Goal: Communication & Community: Answer question/provide support

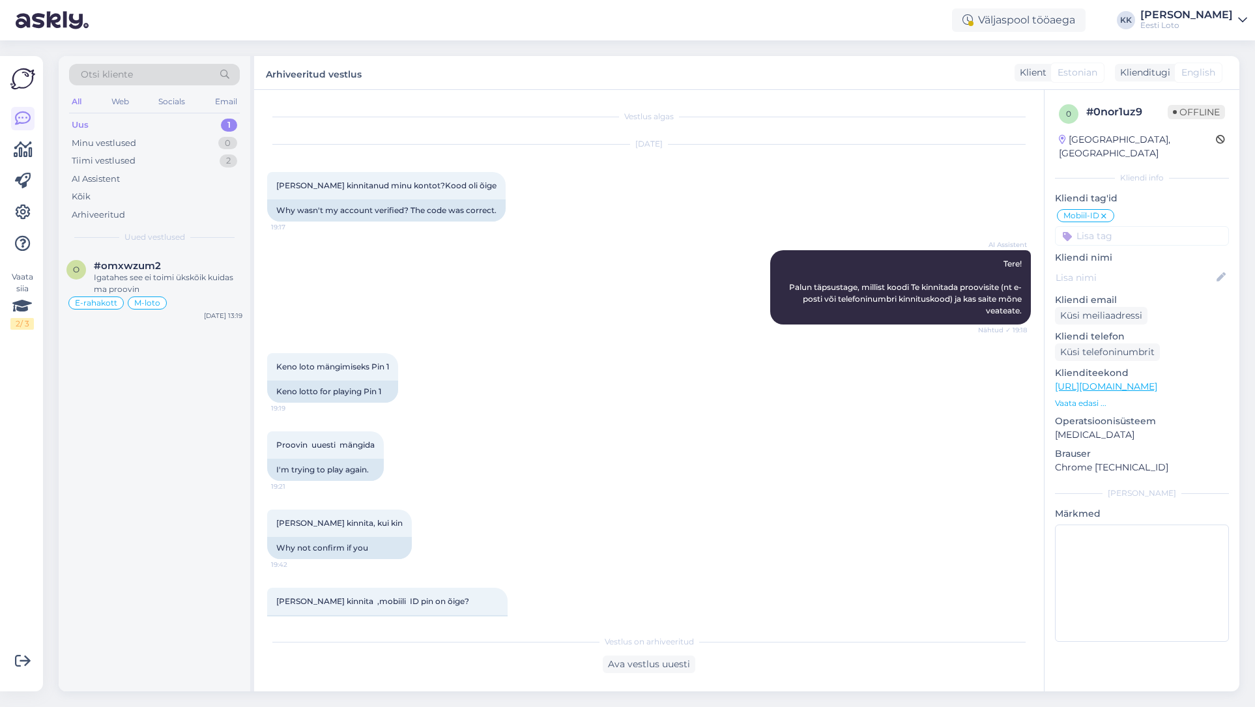
scroll to position [794, 0]
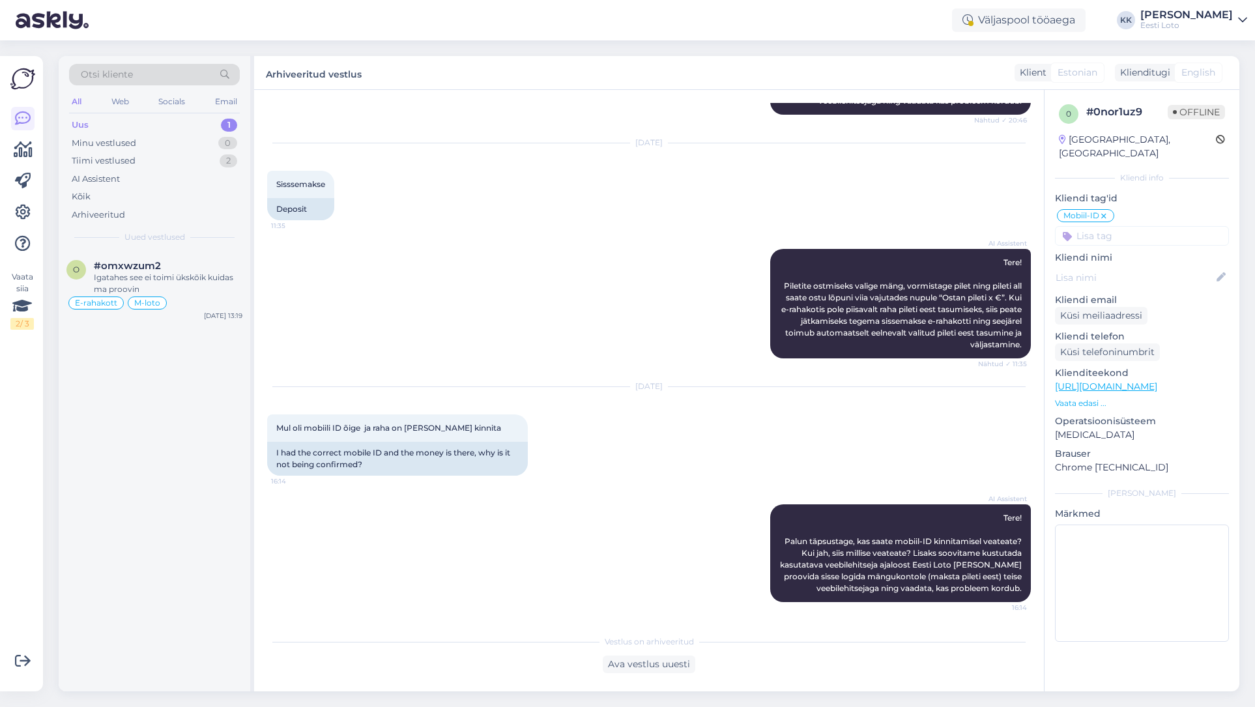
click at [156, 121] on div "Uus 1" at bounding box center [154, 125] width 171 height 18
click at [138, 128] on div "Uus 1" at bounding box center [154, 125] width 171 height 18
click at [135, 271] on span "#omxwzum2" at bounding box center [127, 266] width 67 height 12
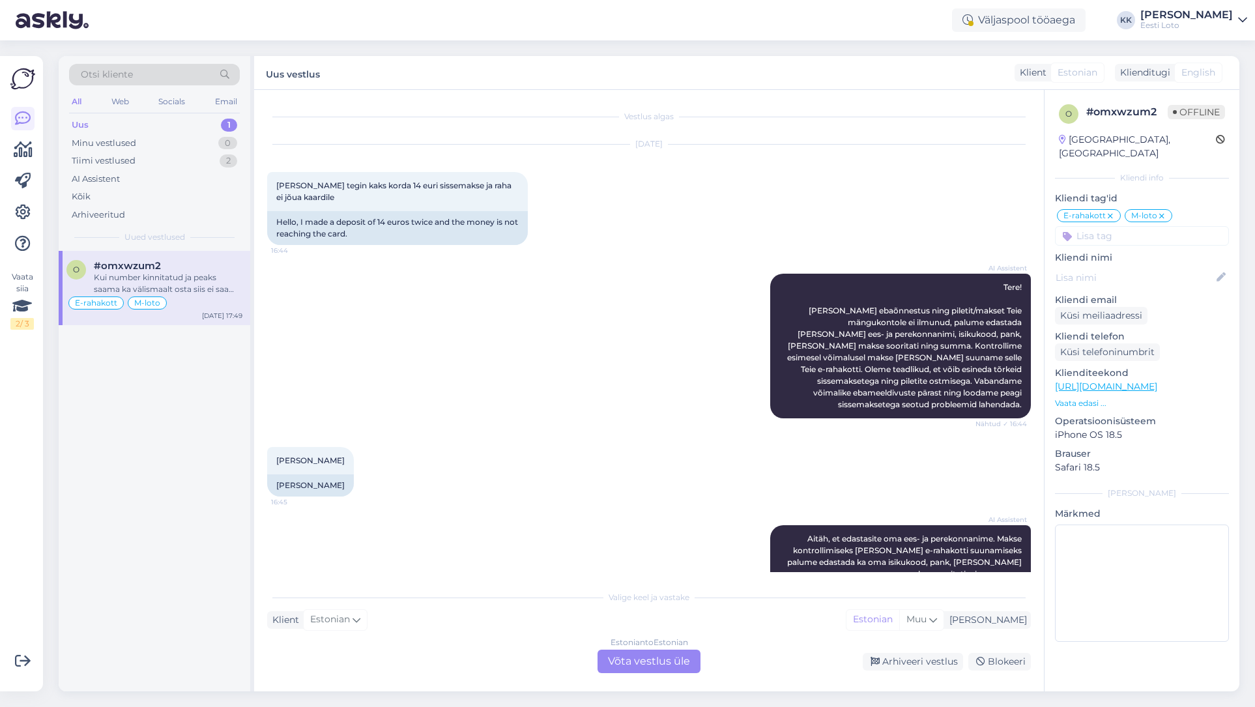
scroll to position [4838, 0]
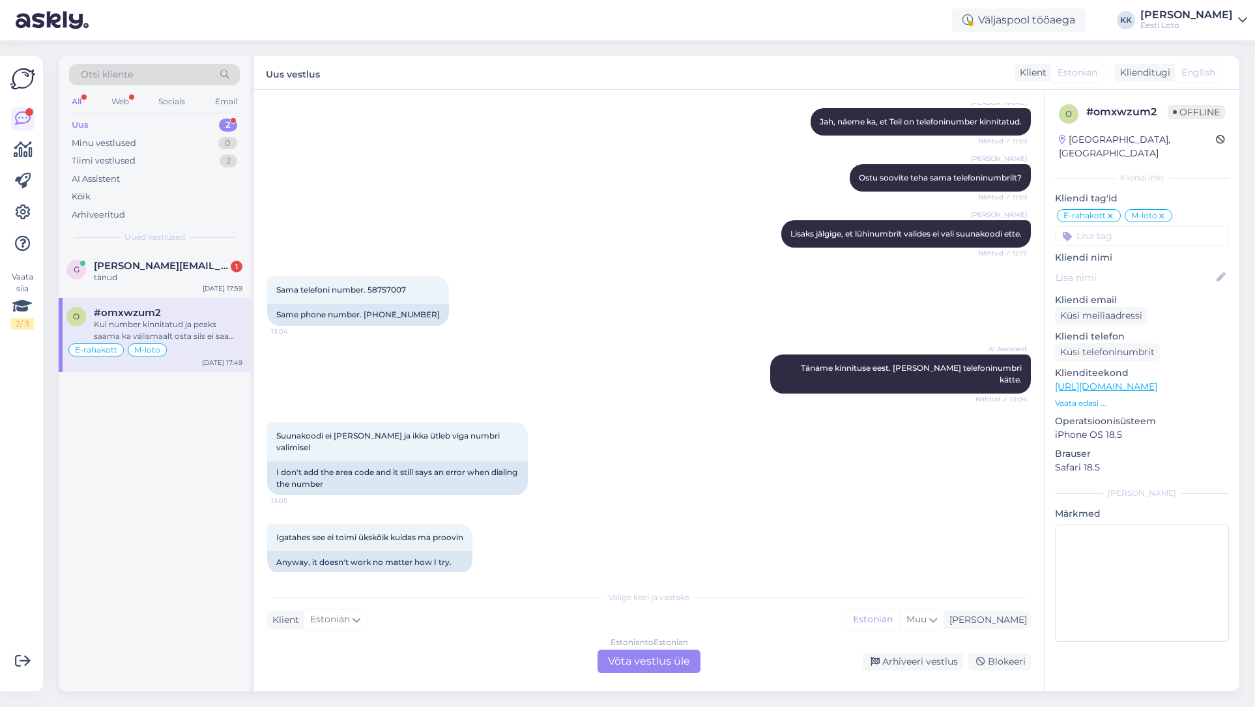
click at [112, 122] on div "Uus 2" at bounding box center [154, 125] width 171 height 18
click at [139, 282] on div "tänud" at bounding box center [168, 278] width 149 height 12
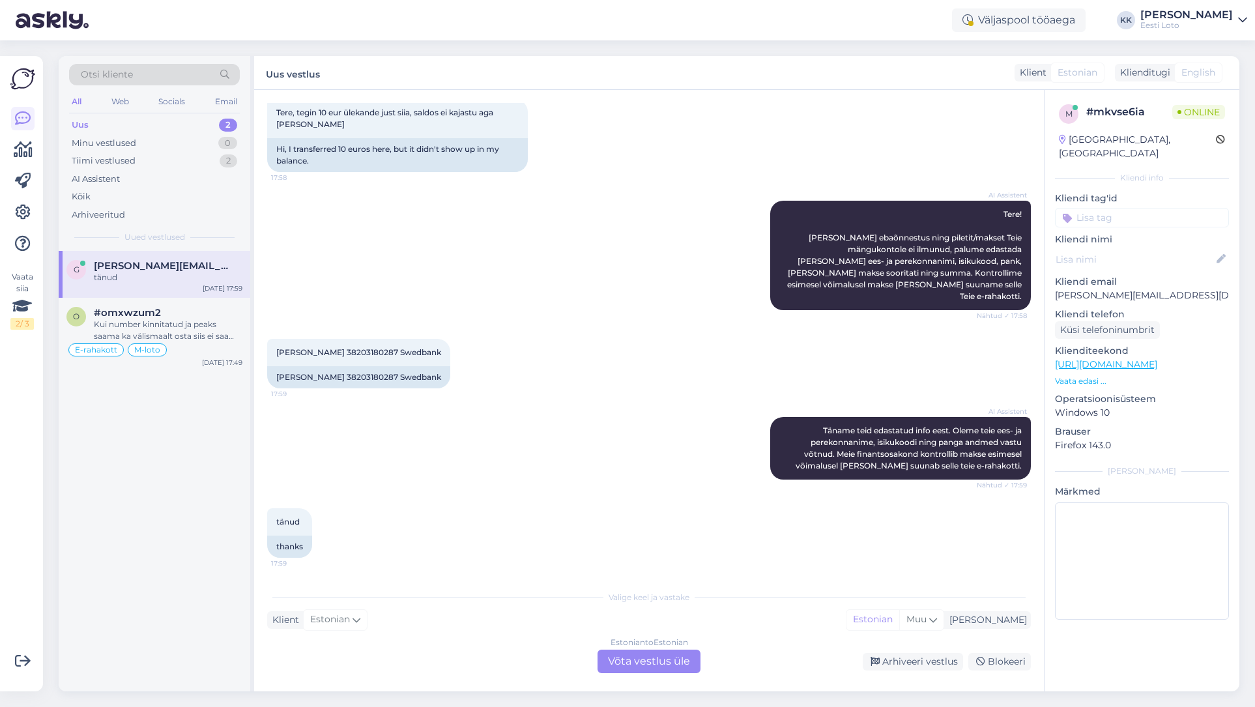
scroll to position [61, 0]
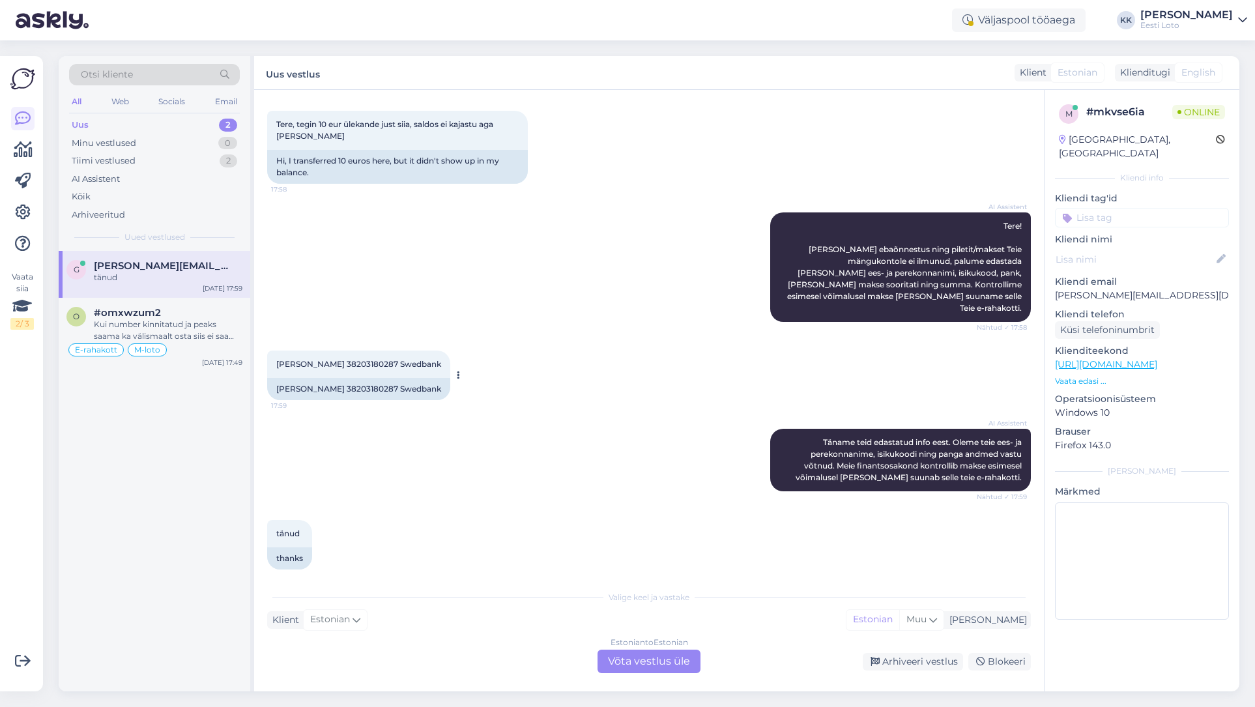
click at [344, 359] on span "[PERSON_NAME] 38203180287 Swedbank" at bounding box center [358, 364] width 165 height 10
drag, startPoint x: 344, startPoint y: 351, endPoint x: 403, endPoint y: 349, distance: 59.3
click at [344, 359] on span "[PERSON_NAME] 38203180287 Swedbank" at bounding box center [358, 364] width 165 height 10
copy span "38203180287"
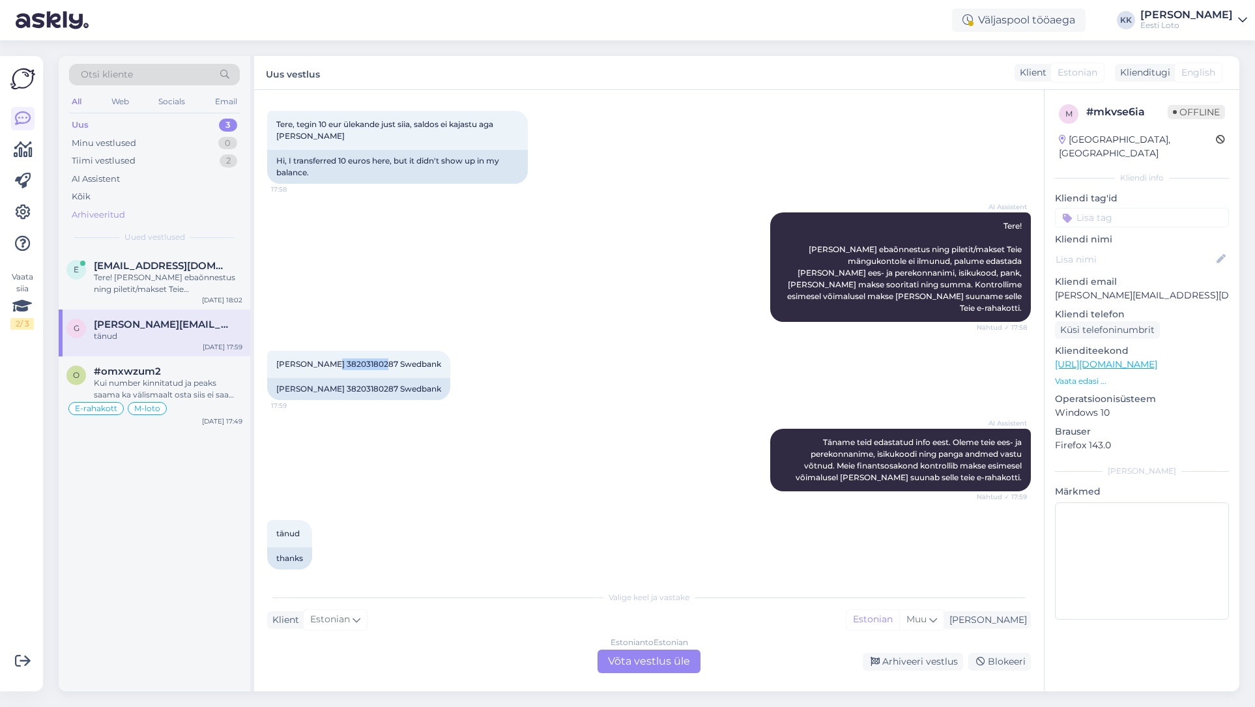
click at [126, 214] on div "Arhiveeritud" at bounding box center [154, 215] width 171 height 18
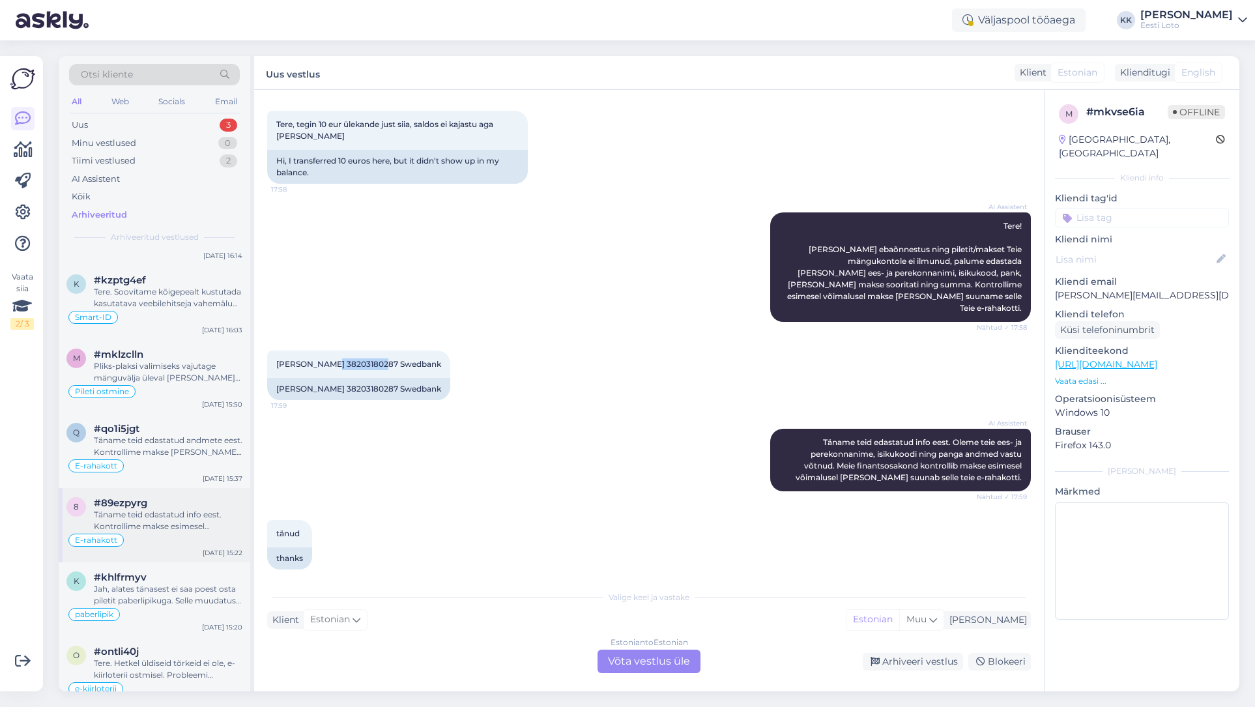
scroll to position [72, 0]
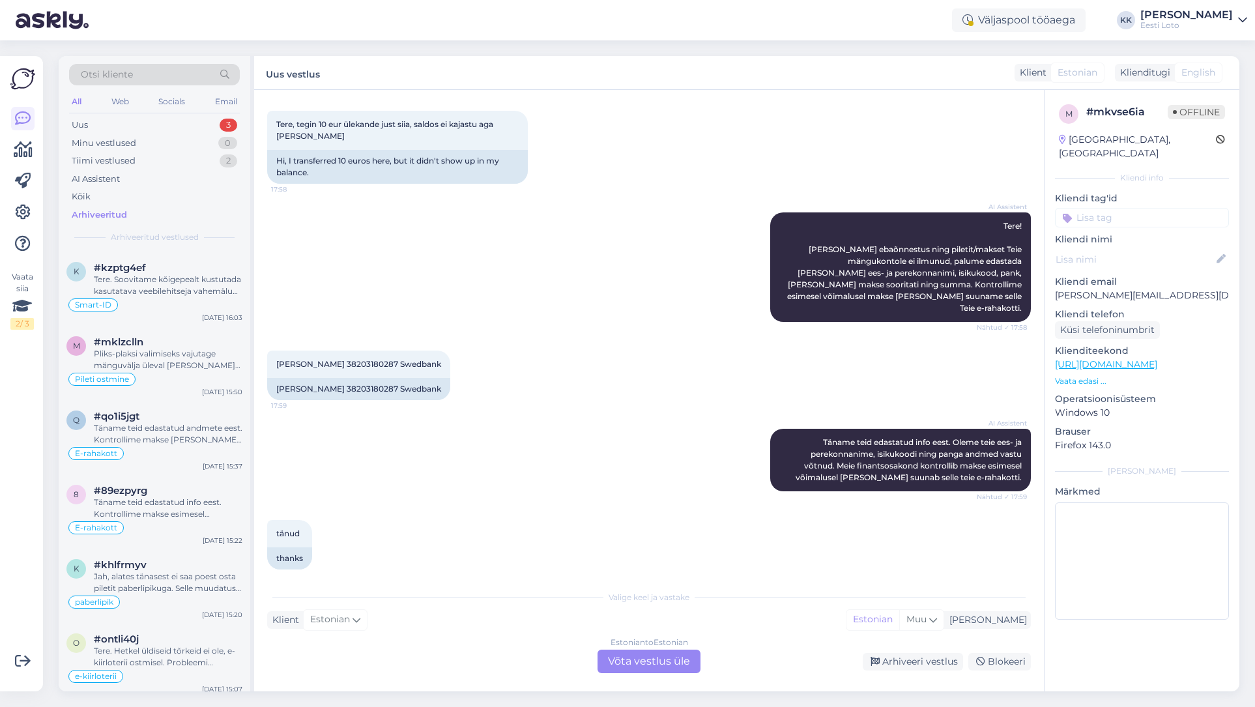
click at [506, 527] on div "tänud 17:59 thanks" at bounding box center [649, 545] width 764 height 78
click at [659, 663] on div "Estonian to Estonian Võta vestlus üle" at bounding box center [649, 661] width 103 height 23
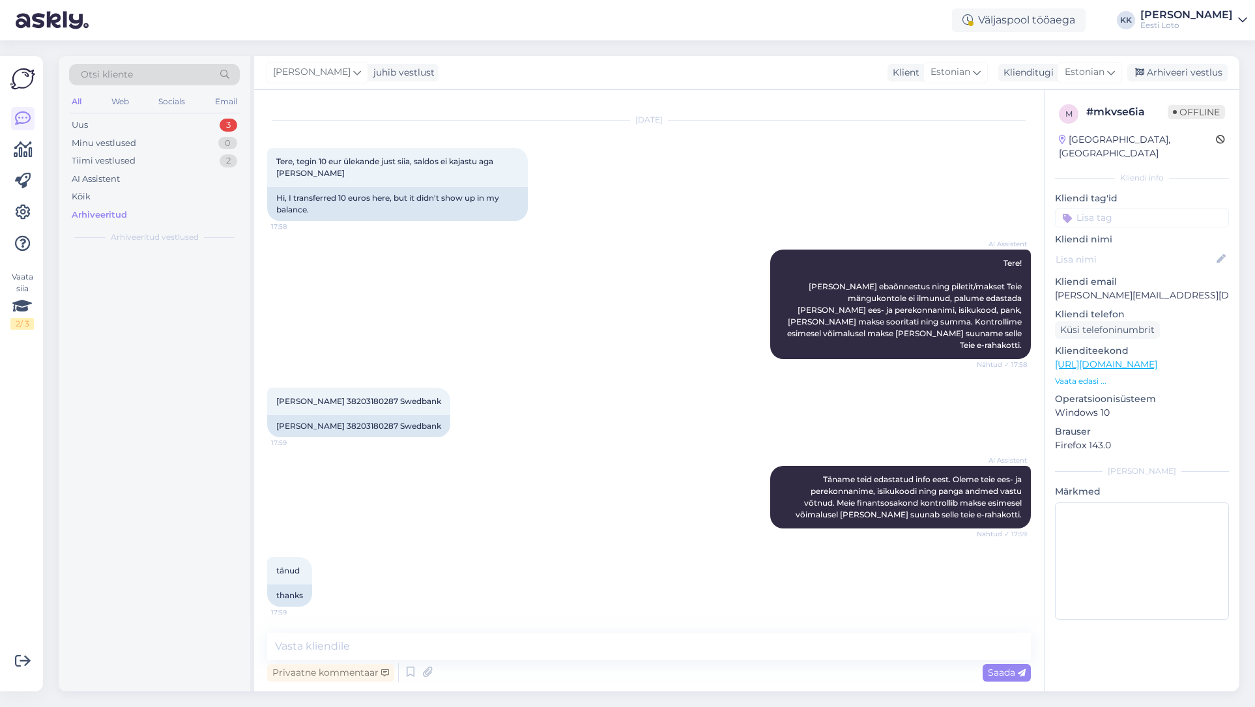
scroll to position [0, 0]
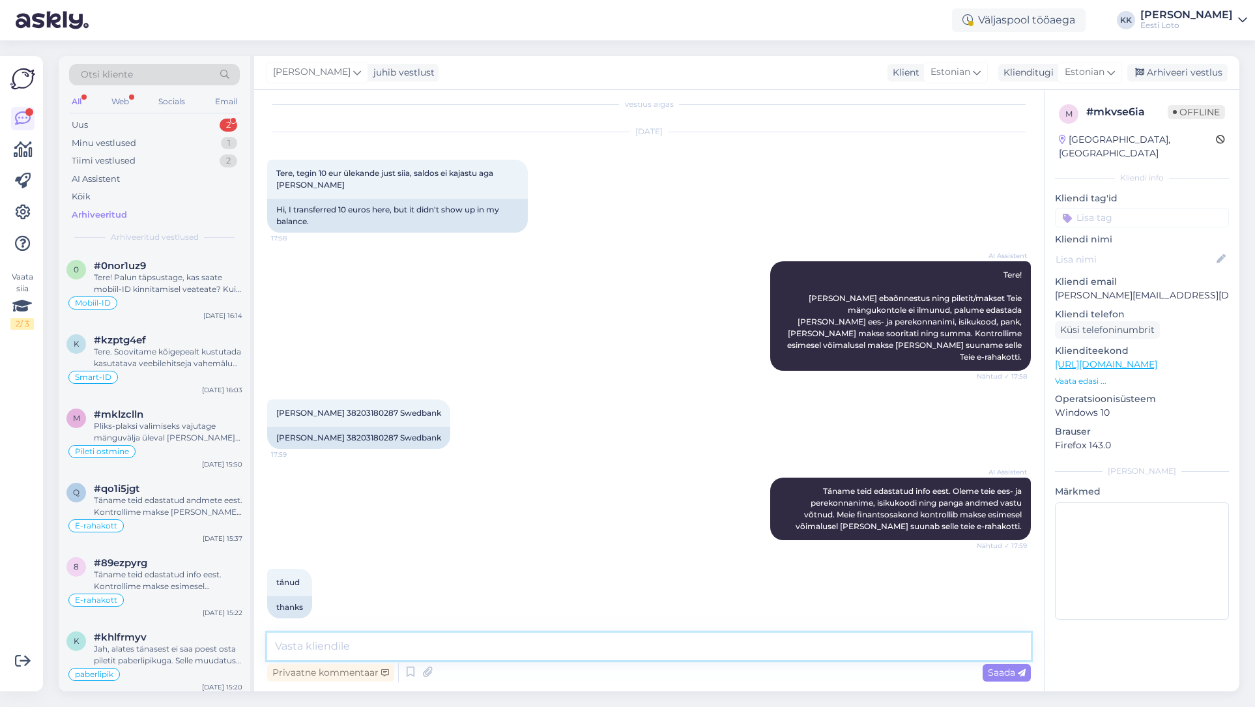
click at [574, 647] on textarea at bounding box center [649, 646] width 764 height 27
paste textarea "Kahjuks Teie sissemakse ebaõnnestus tehnilise [PERSON_NAME] tõttu. Kontrollisim…"
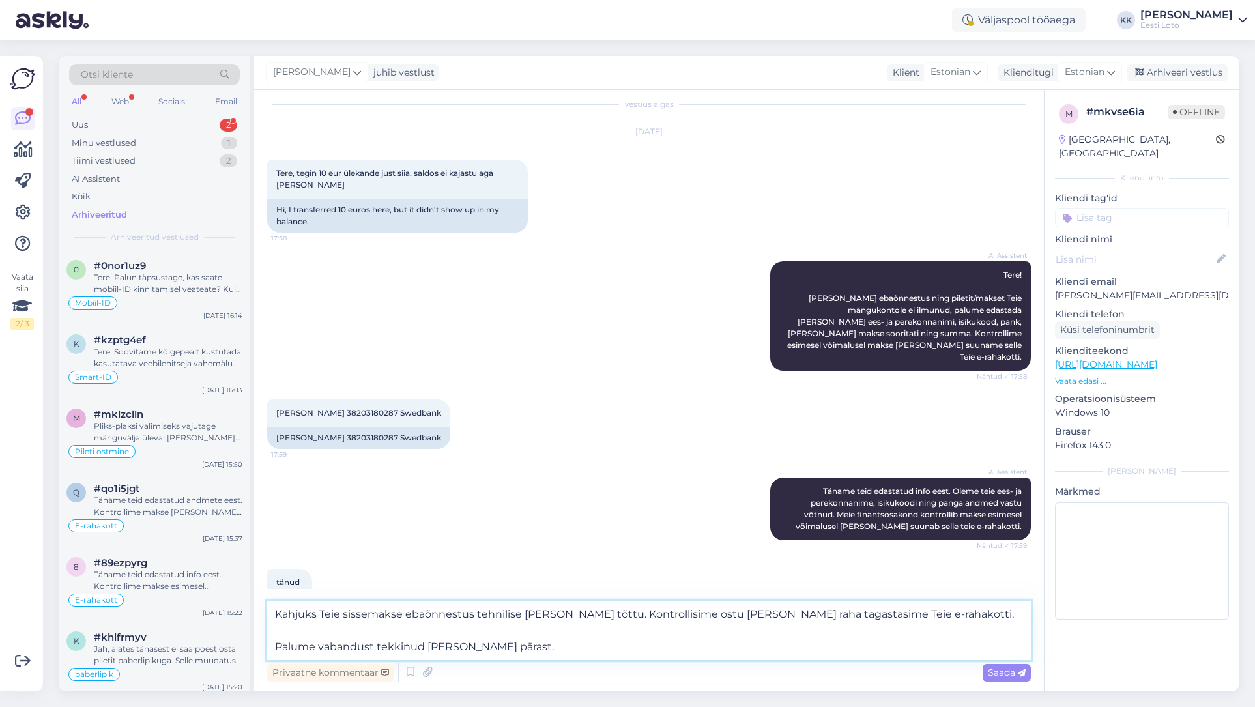
click at [272, 646] on textarea "Kahjuks Teie sissemakse ebaõnnestus tehnilise [PERSON_NAME] tõttu. Kontrollisim…" at bounding box center [649, 630] width 764 height 59
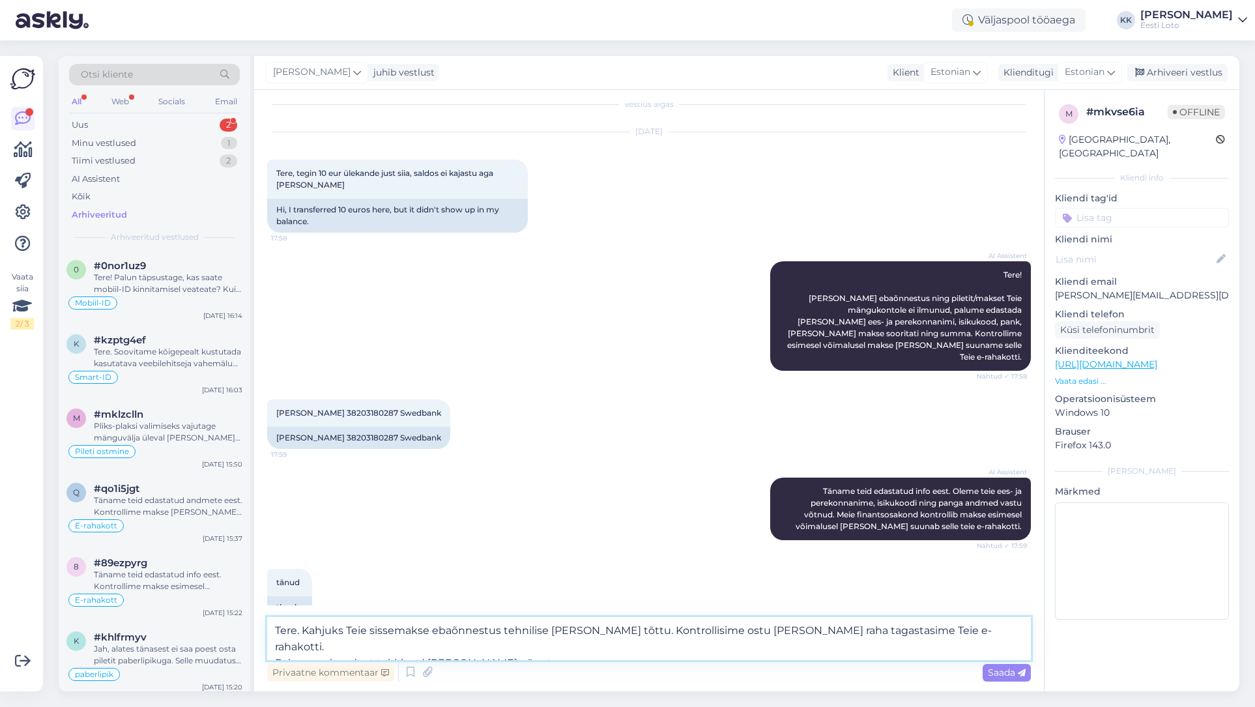
scroll to position [28, 0]
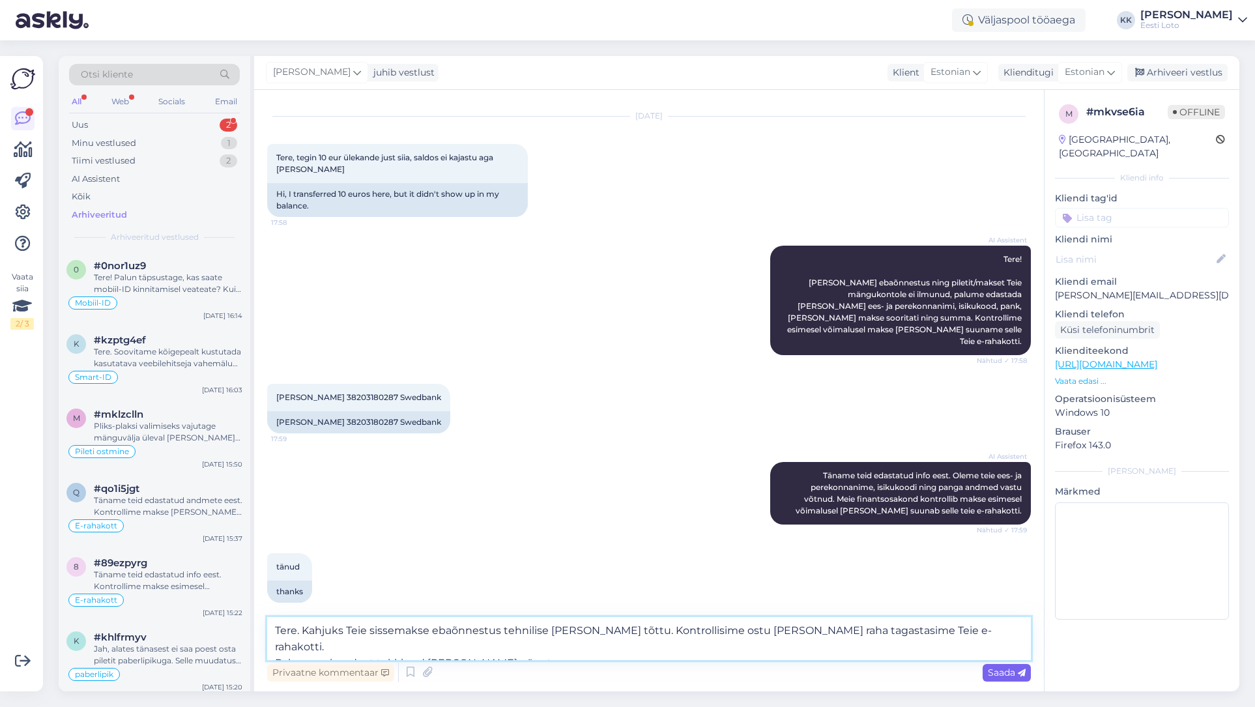
type textarea "Tere. Kahjuks Teie sissemakse ebaõnnestus tehnilise [PERSON_NAME] tõttu. Kontro…"
click at [997, 673] on span "Saada" at bounding box center [1007, 673] width 38 height 12
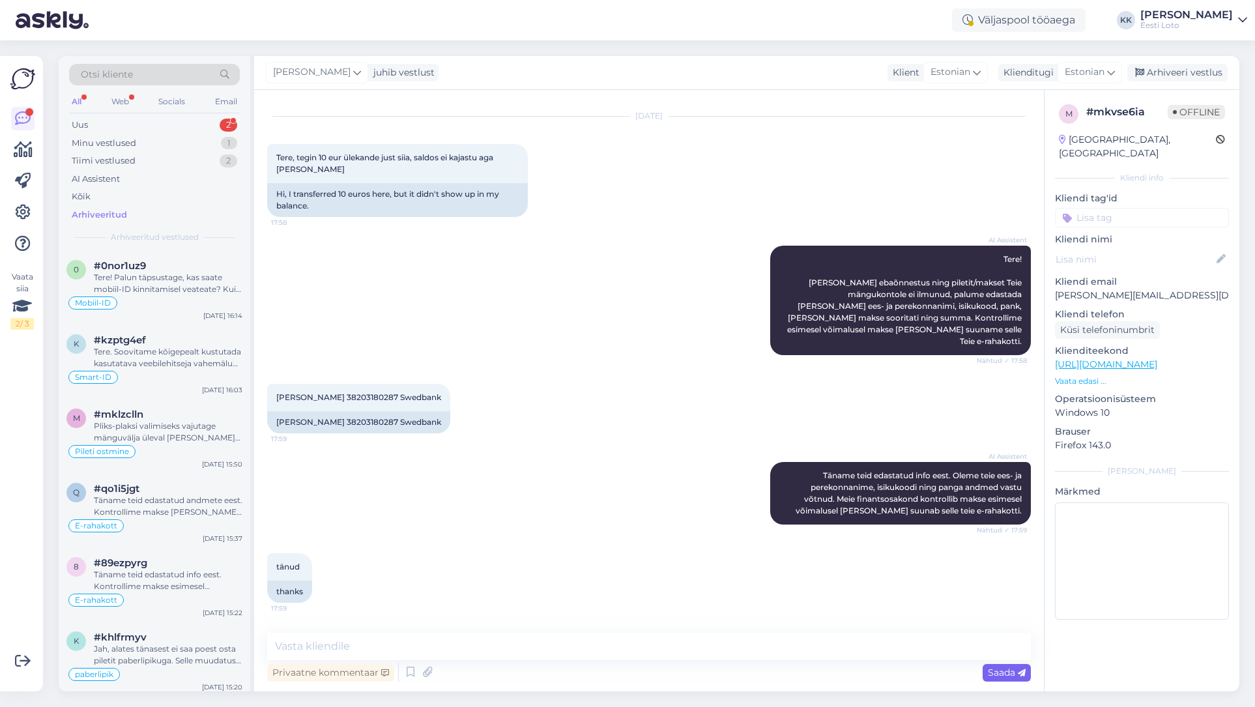
scroll to position [104, 0]
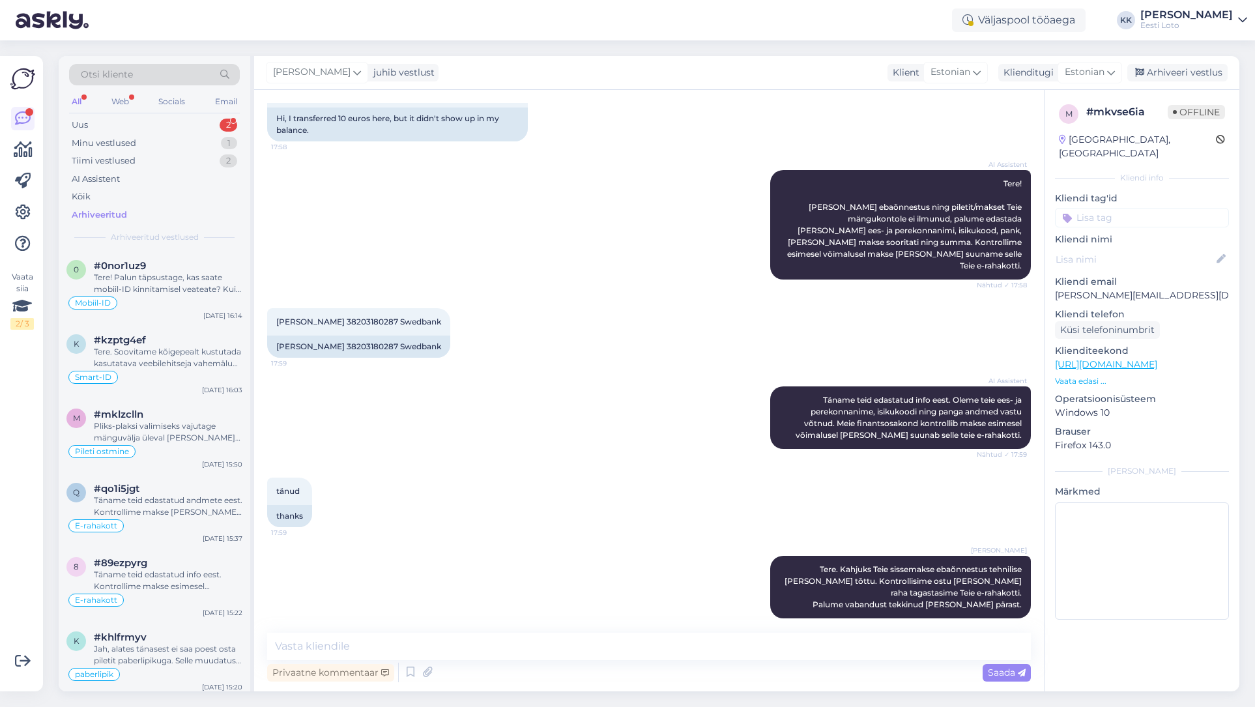
drag, startPoint x: 1106, startPoint y: 201, endPoint x: 1254, endPoint y: 268, distance: 162.2
click at [1106, 208] on input at bounding box center [1142, 218] width 174 height 20
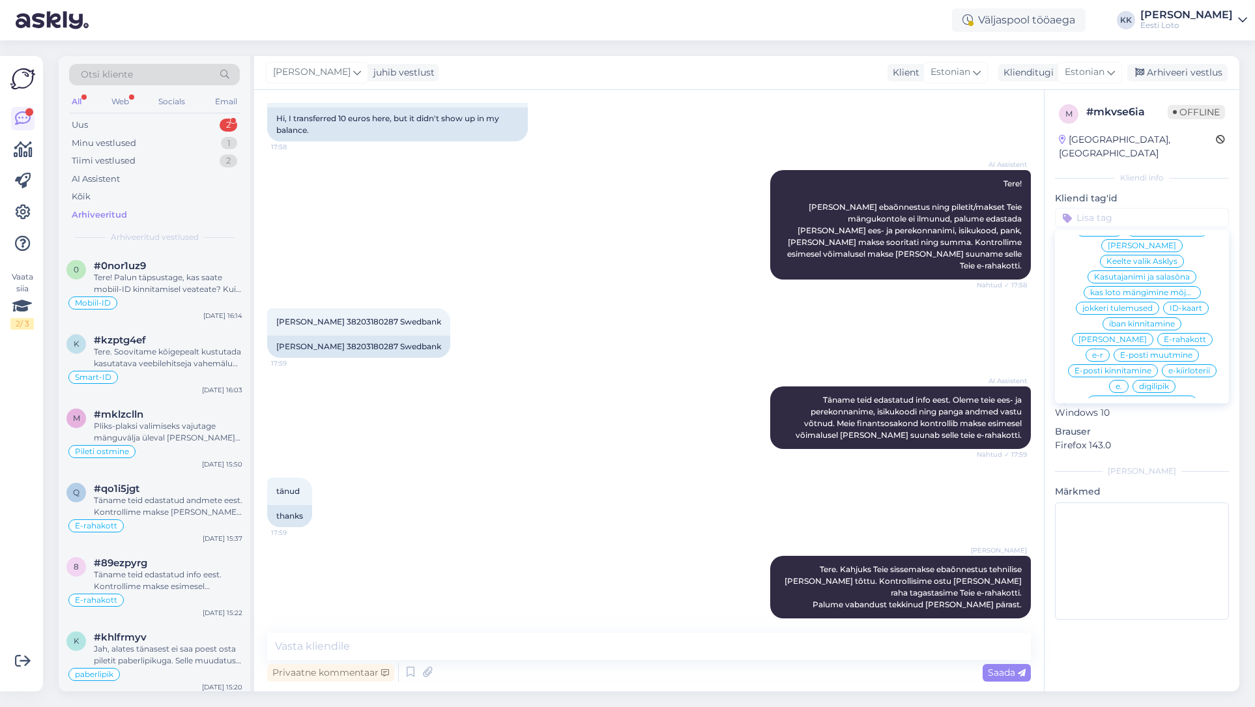
scroll to position [482, 0]
click at [1164, 331] on span "E-rahakott" at bounding box center [1185, 335] width 42 height 8
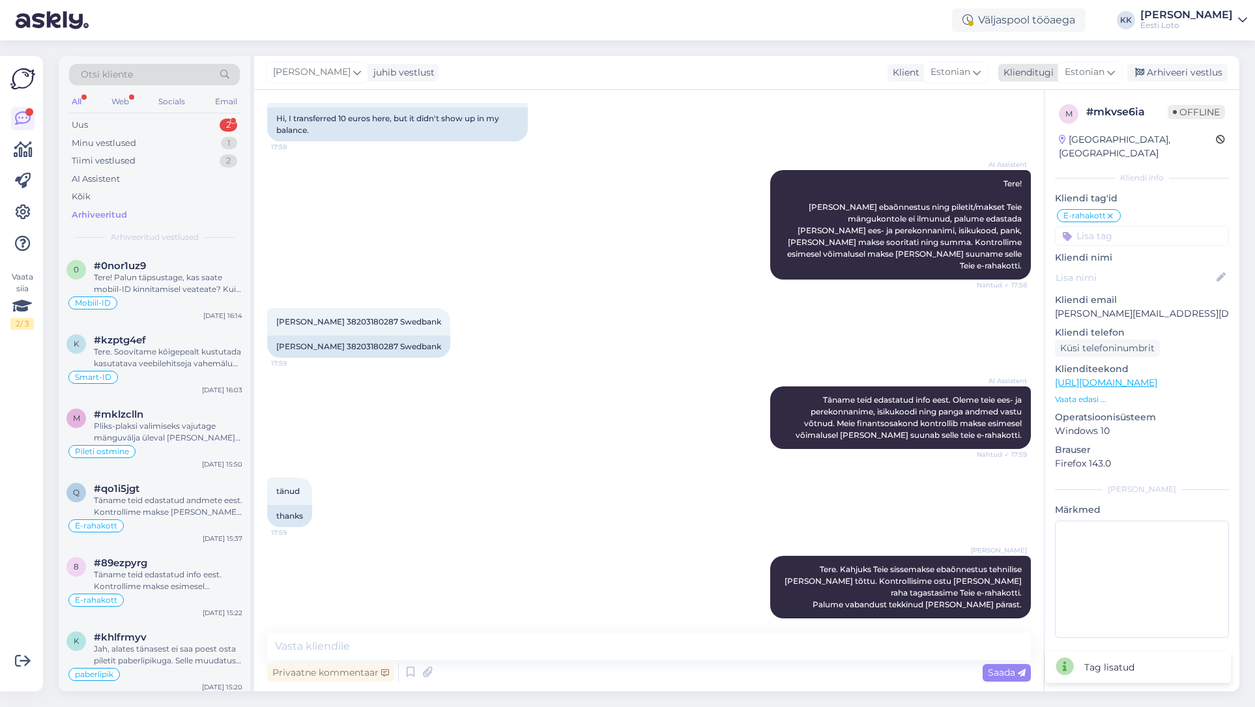
click at [1199, 72] on div "Arhiveeri vestlus" at bounding box center [1178, 73] width 100 height 18
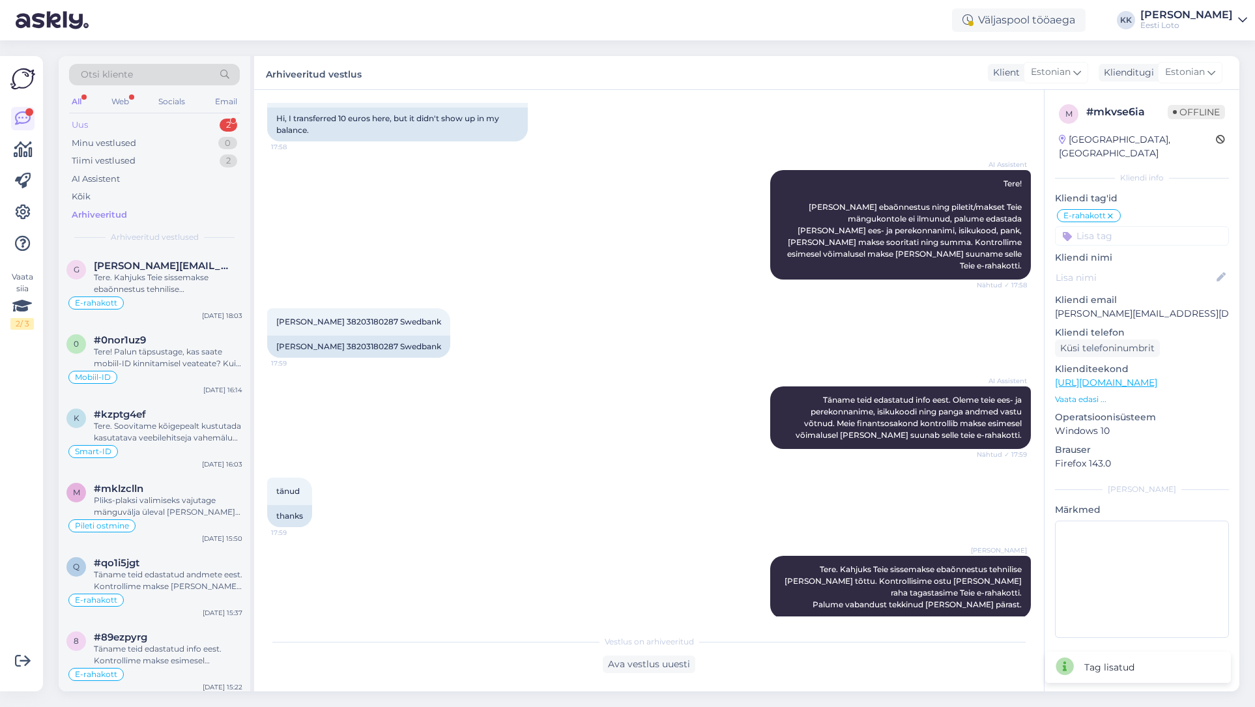
click at [96, 122] on div "Uus 2" at bounding box center [154, 125] width 171 height 18
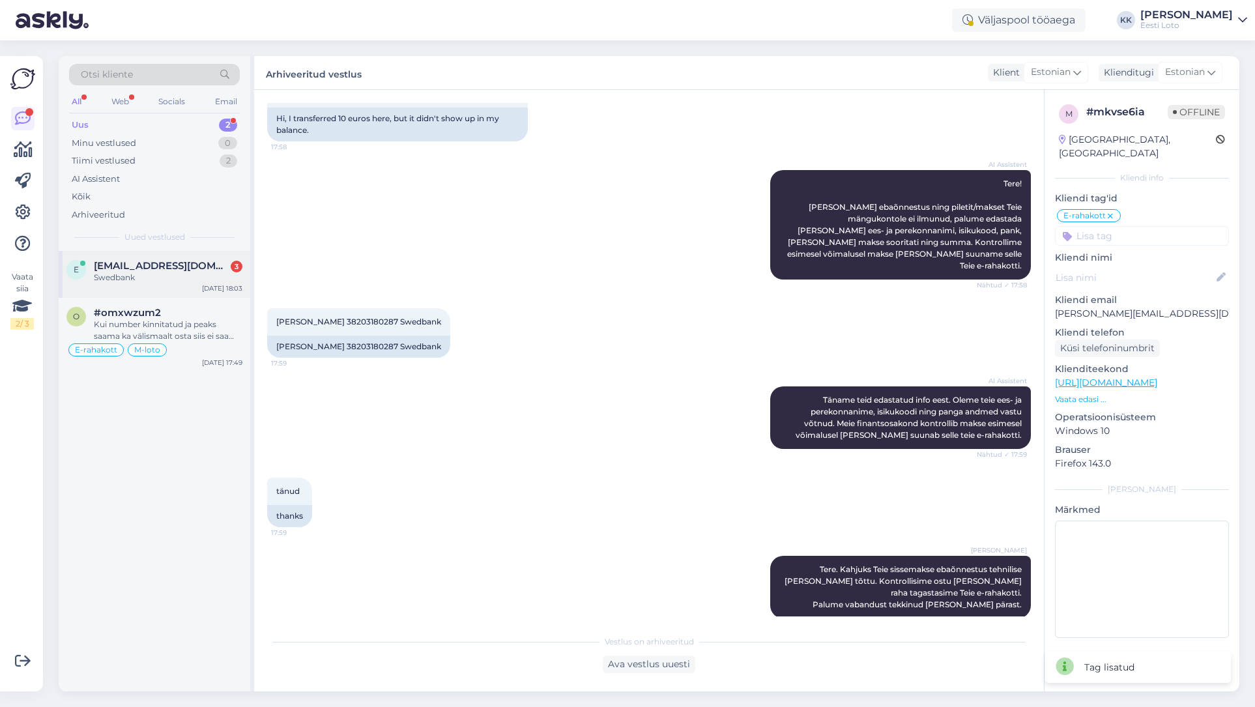
click at [157, 279] on div "Swedbank" at bounding box center [168, 278] width 149 height 12
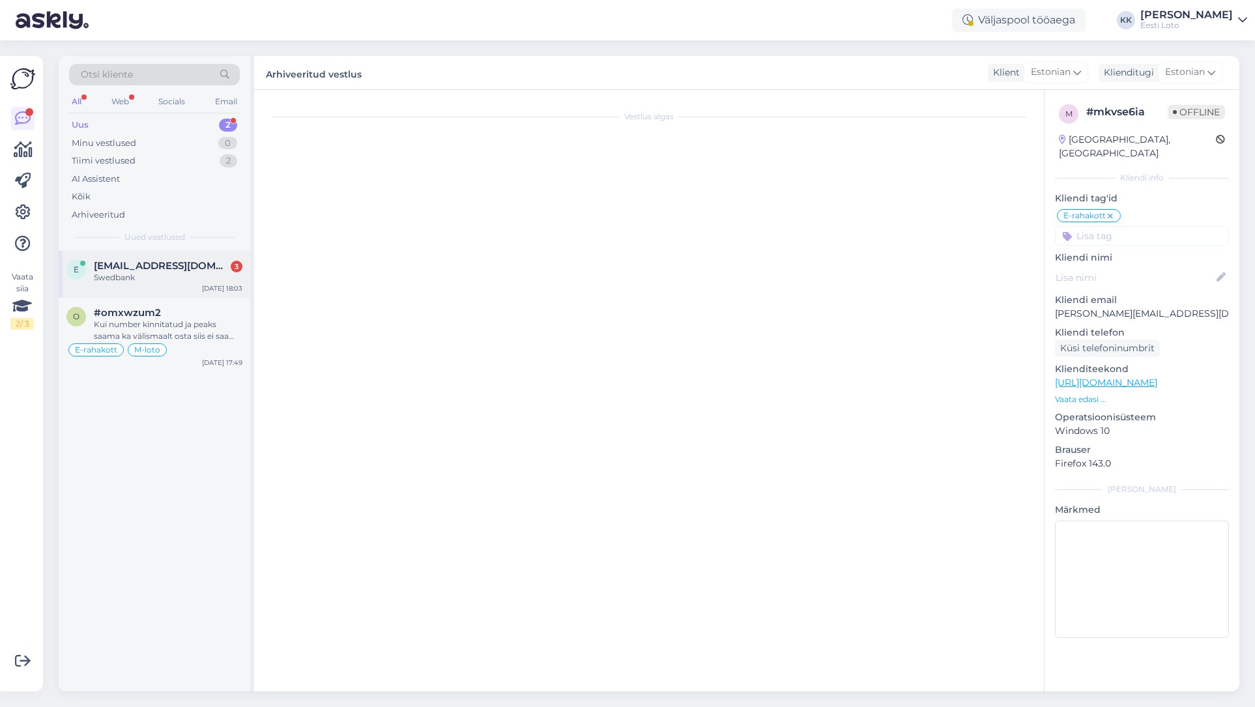
scroll to position [48, 0]
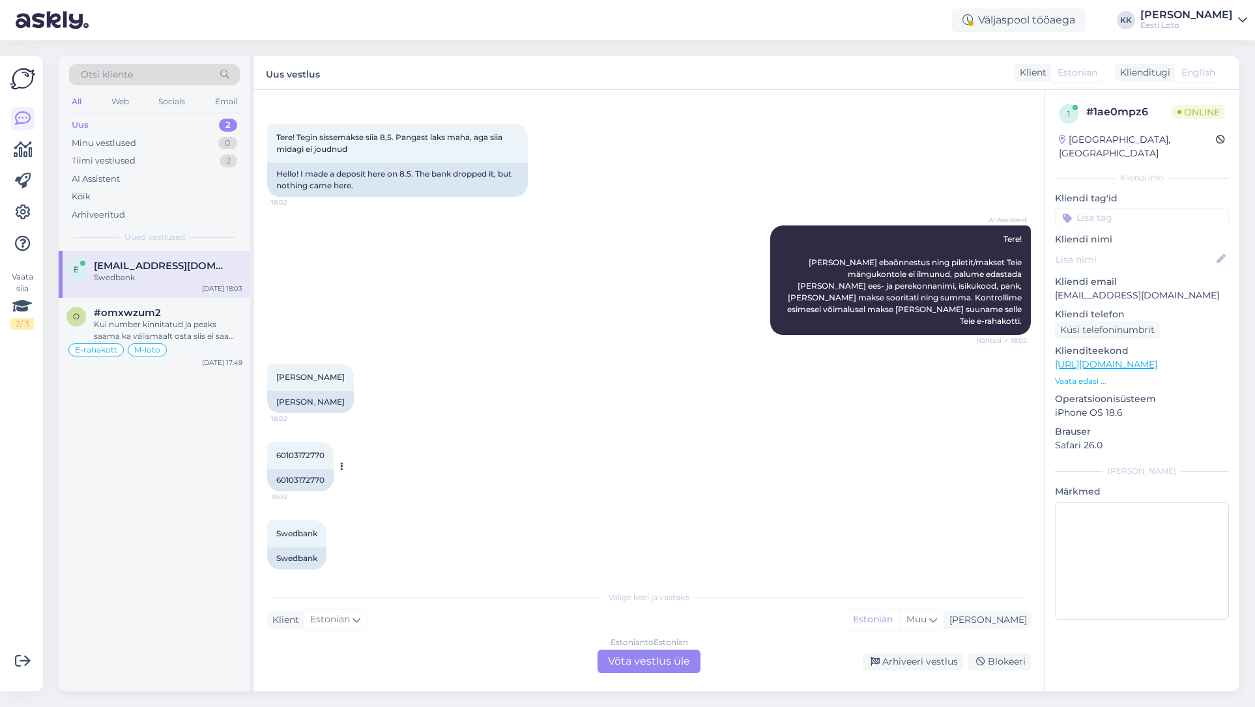
click at [314, 450] on span "60103172770" at bounding box center [300, 455] width 48 height 10
copy span "60103172770"
click at [485, 257] on div "AI Assistent Tere! [PERSON_NAME] ebaõnnestus ning piletit/makset Teie mängukont…" at bounding box center [649, 280] width 764 height 138
click at [138, 207] on div "Arhiveeritud" at bounding box center [154, 215] width 171 height 18
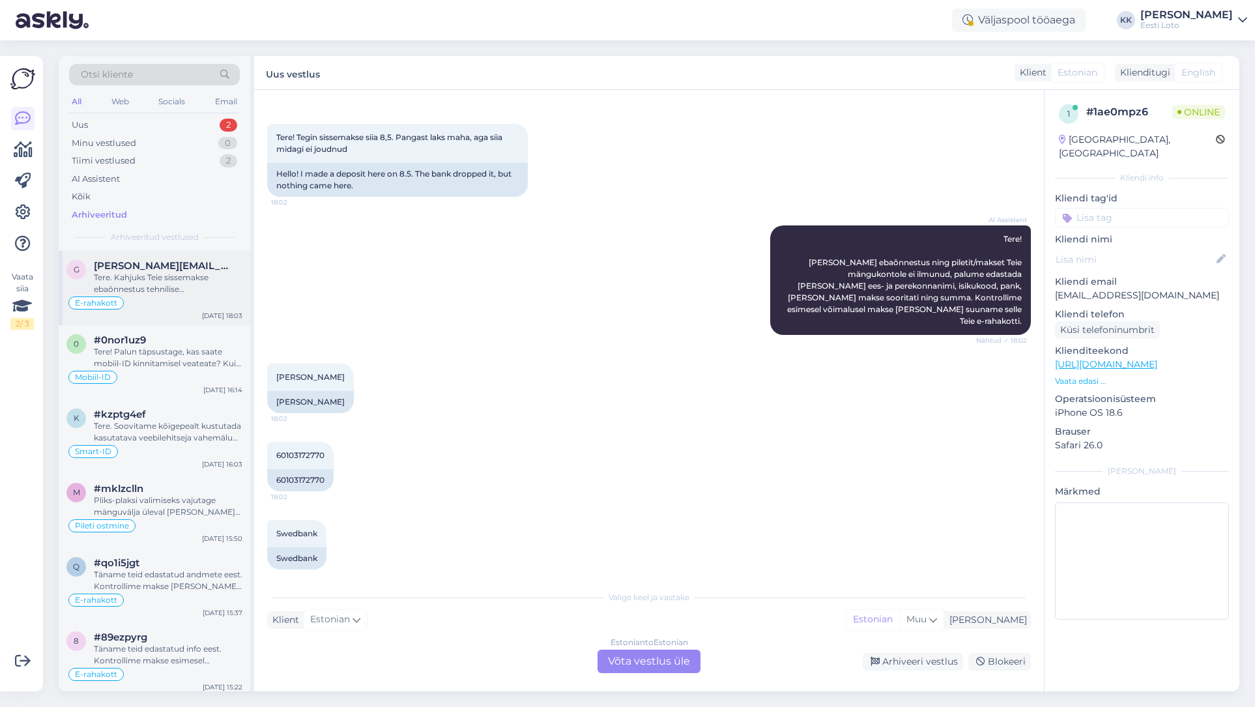
drag, startPoint x: 164, startPoint y: 293, endPoint x: 169, endPoint y: 289, distance: 7.1
click at [164, 293] on div "Tere. Kahjuks Teie sissemakse ebaõnnestus tehnilise [PERSON_NAME] tõttu. Kontro…" at bounding box center [168, 283] width 149 height 23
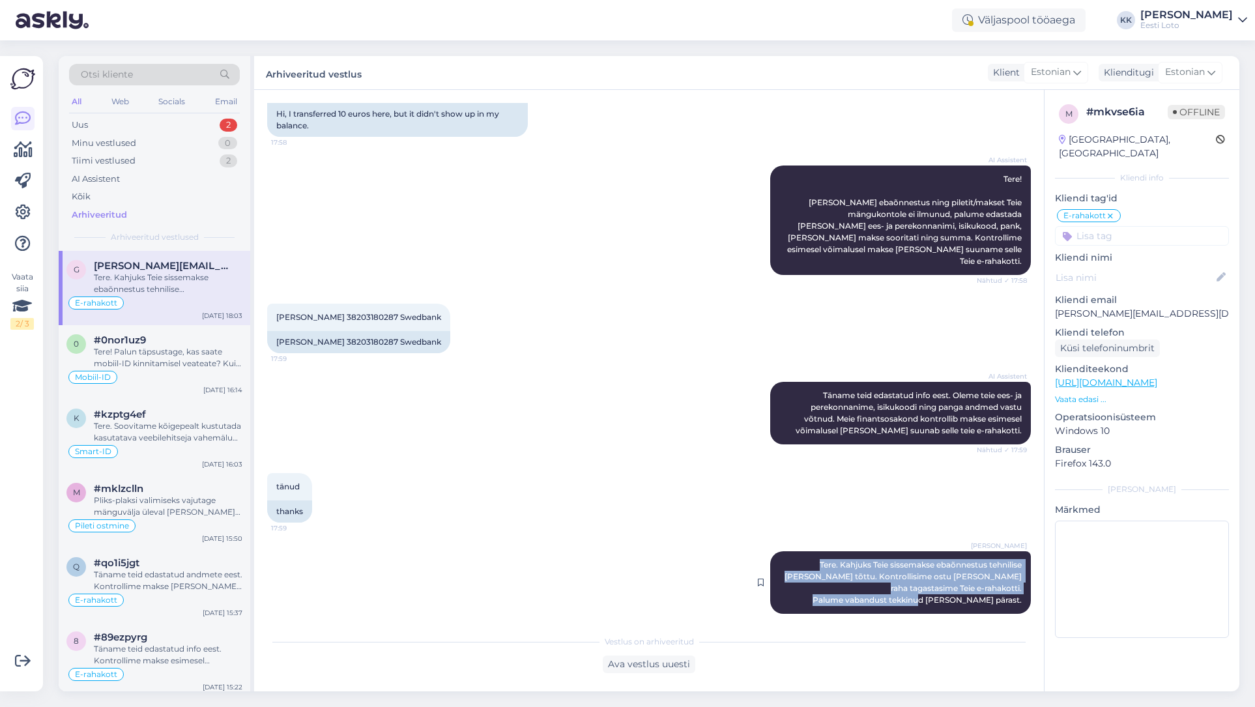
drag, startPoint x: 1027, startPoint y: 591, endPoint x: 790, endPoint y: 547, distance: 240.6
click at [790, 551] on div "[PERSON_NAME] Tere. Kahjuks Teie sissemakse ebaõnnestus tehnilise [PERSON_NAME]…" at bounding box center [900, 582] width 261 height 63
copy span "Tere. Kahjuks Teie sissemakse ebaõnnestus tehnilise [PERSON_NAME] tõttu. Kontro…"
click at [152, 117] on div "Uus 2" at bounding box center [154, 125] width 171 height 18
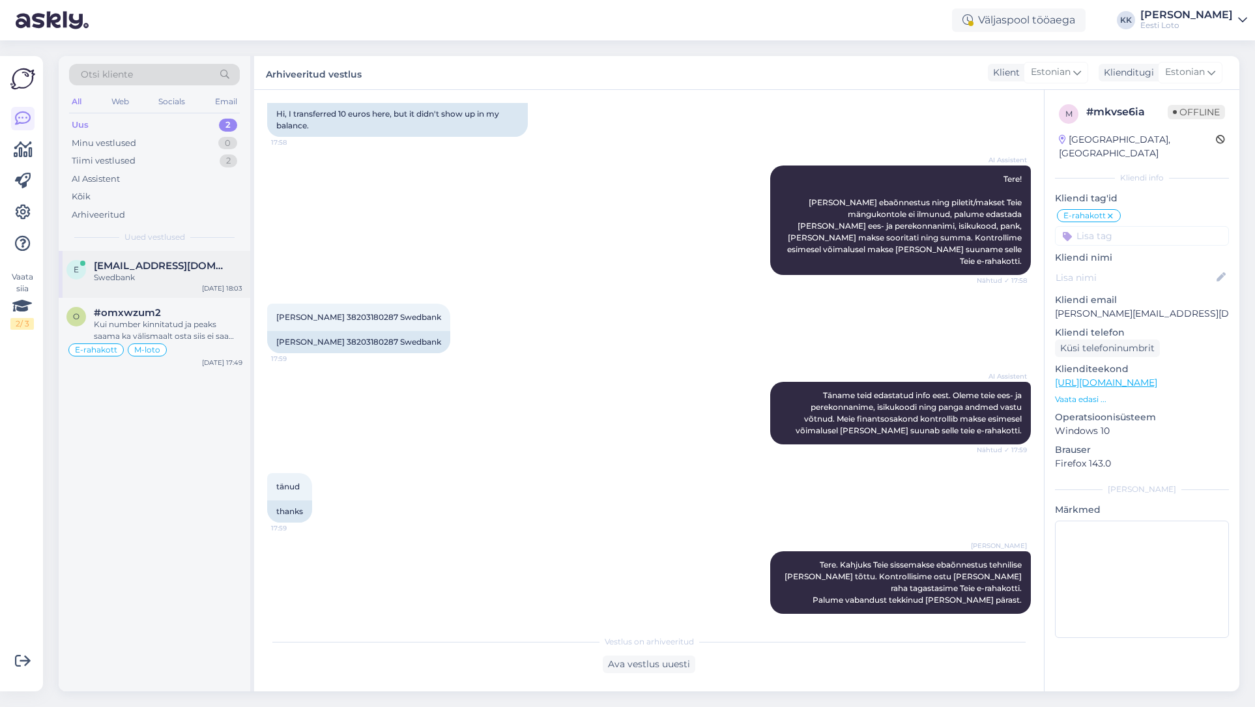
click at [194, 277] on div "Swedbank" at bounding box center [168, 278] width 149 height 12
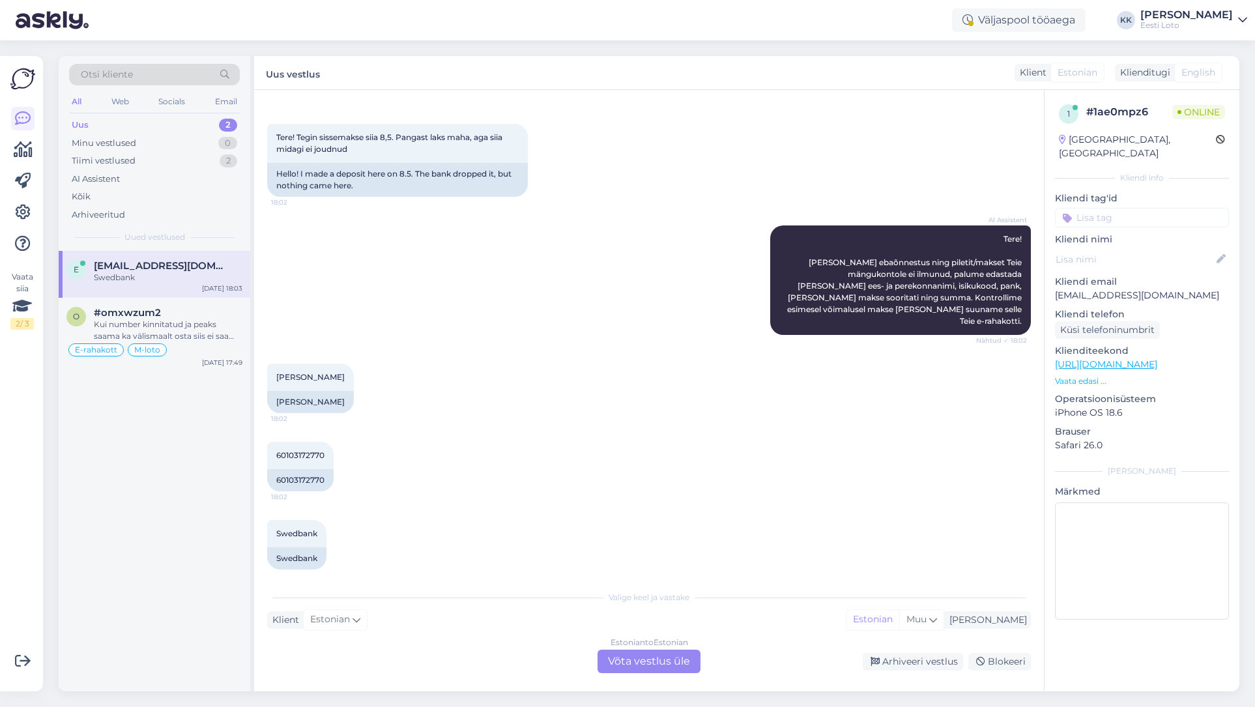
click at [626, 667] on div "Estonian to Estonian Võta vestlus üle" at bounding box center [649, 661] width 103 height 23
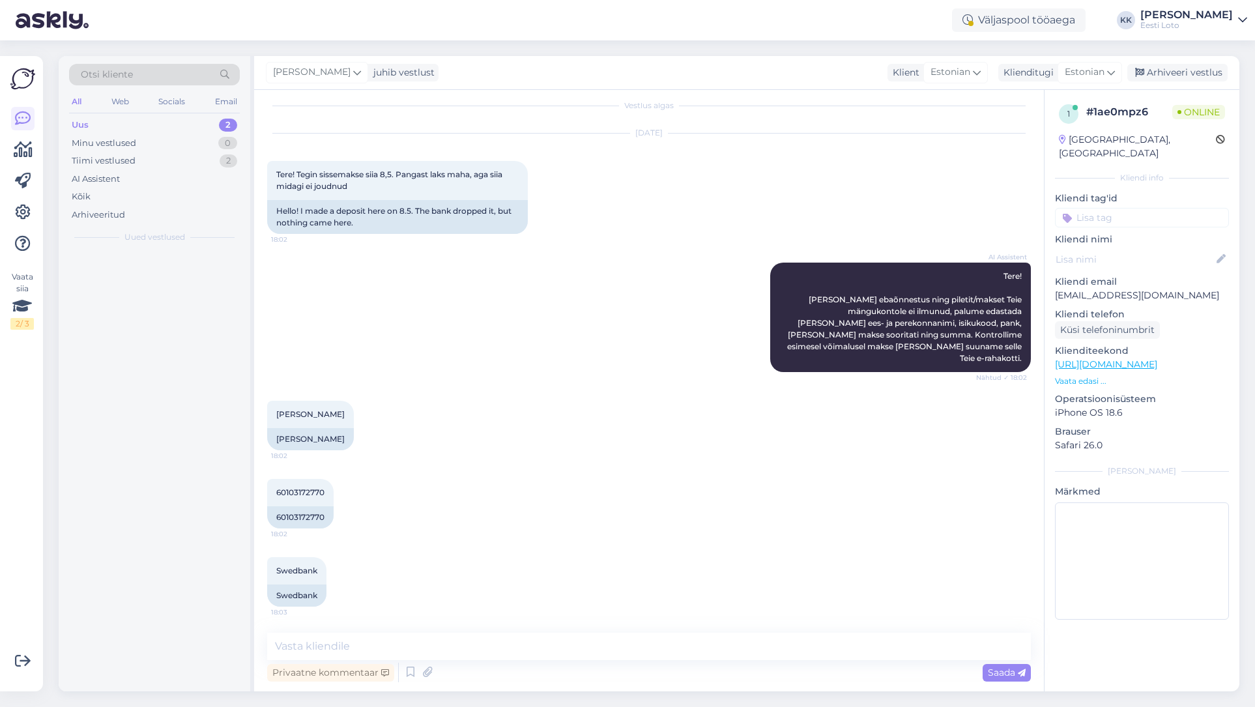
scroll to position [0, 0]
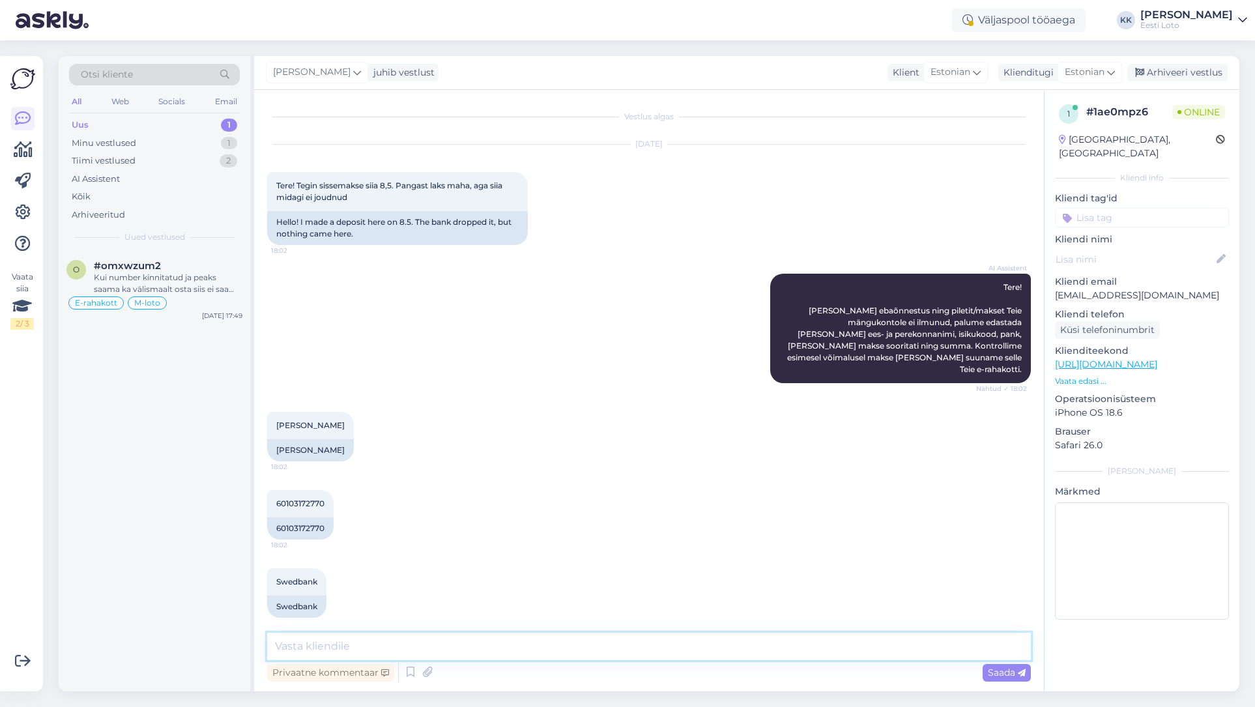
click at [487, 647] on textarea at bounding box center [649, 646] width 764 height 27
paste textarea "Tere. Kahjuks Teie sissemakse ebaõnnestus tehnilise [PERSON_NAME] tõttu. Kontro…"
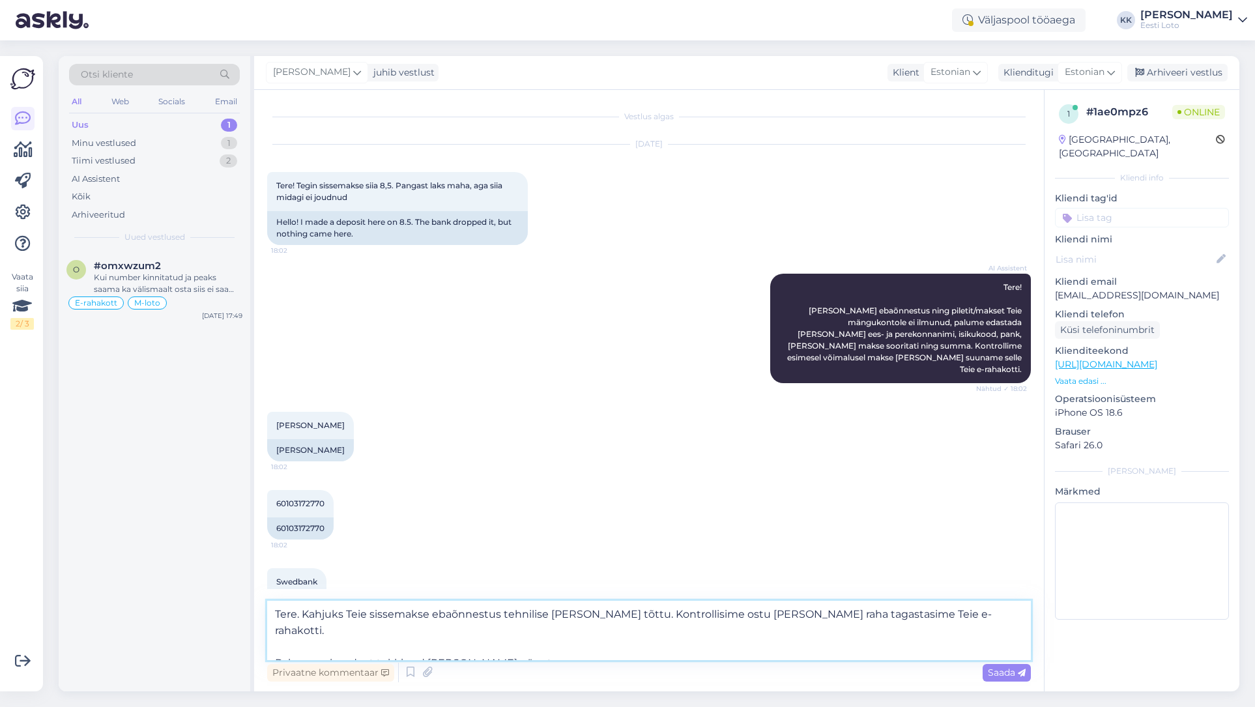
click at [274, 643] on textarea "Tere. Kahjuks Teie sissemakse ebaõnnestus tehnilise [PERSON_NAME] tõttu. Kontro…" at bounding box center [649, 630] width 764 height 59
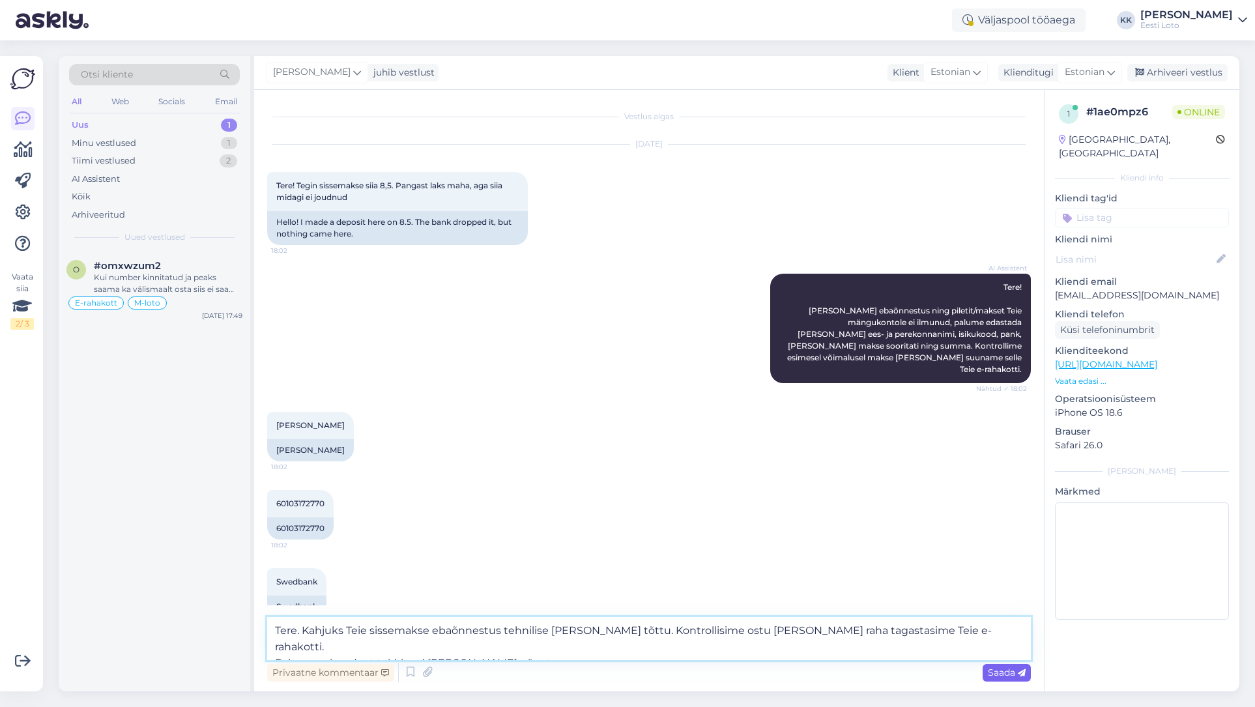
type textarea "Tere. Kahjuks Teie sissemakse ebaõnnestus tehnilise [PERSON_NAME] tõttu. Kontro…"
click at [1001, 672] on span "Saada" at bounding box center [1007, 673] width 38 height 12
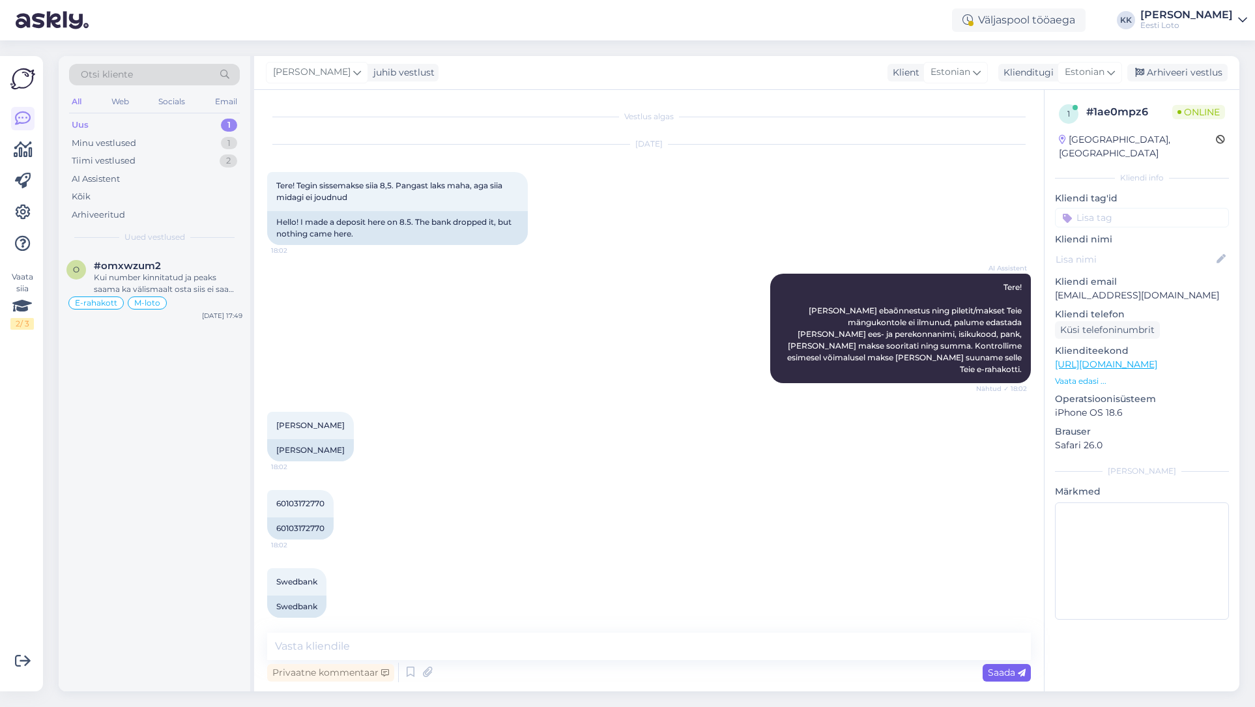
scroll to position [91, 0]
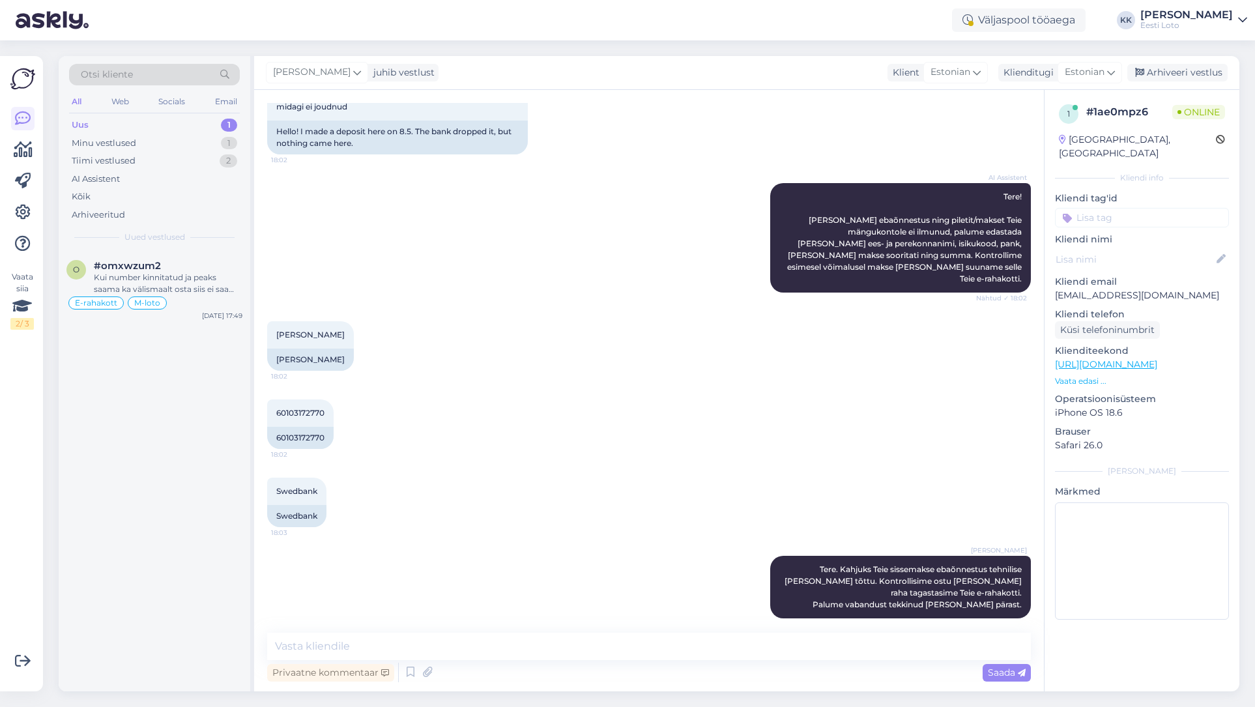
click at [1127, 208] on input at bounding box center [1142, 218] width 174 height 20
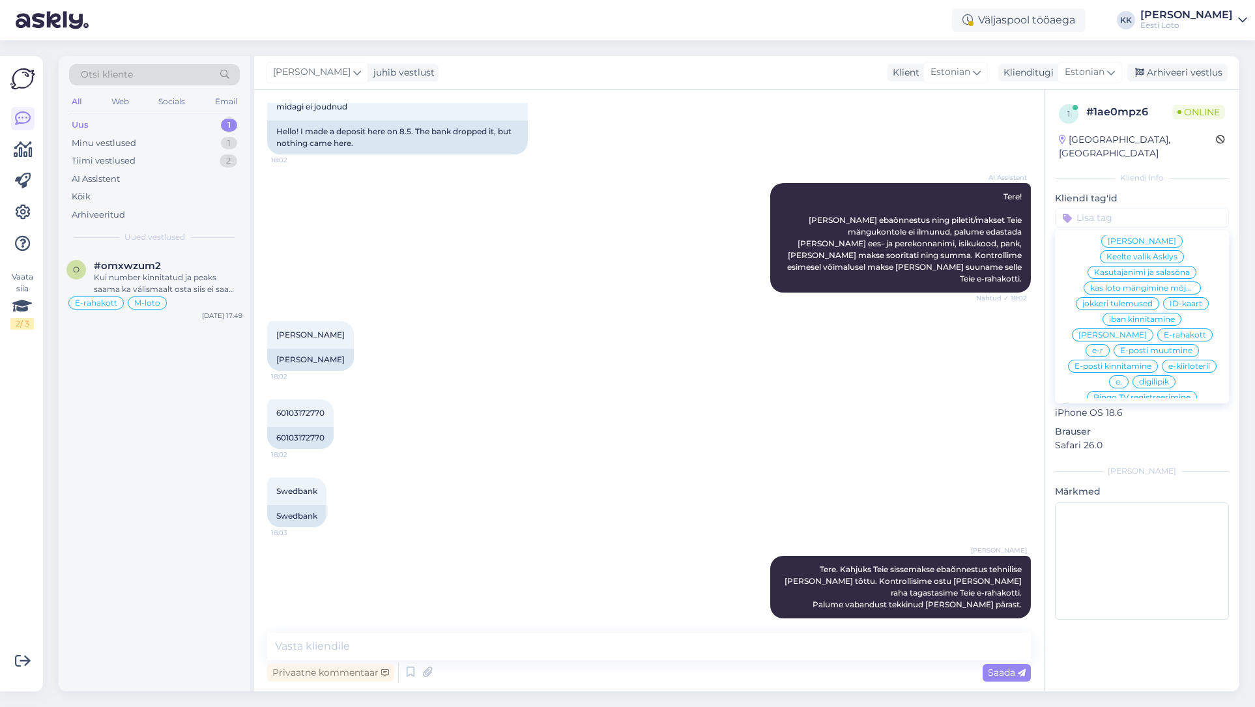
click at [1164, 331] on span "E-rahakott" at bounding box center [1185, 335] width 42 height 8
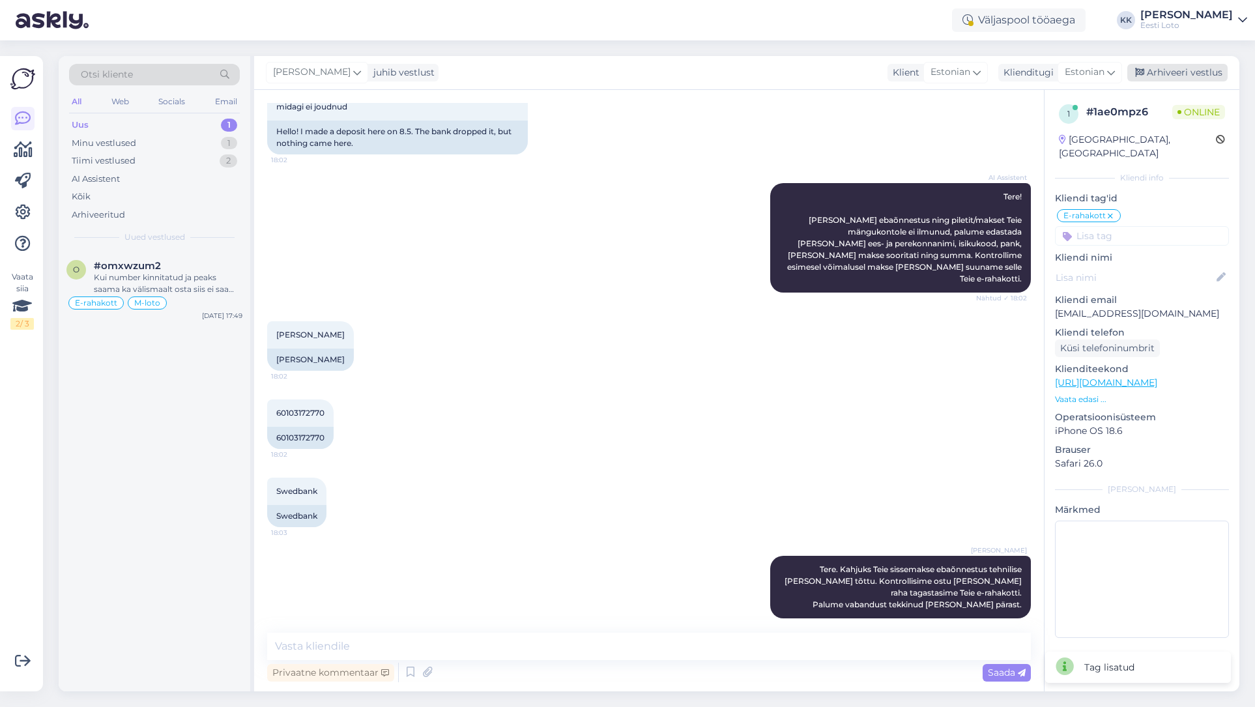
click at [1188, 76] on div "Arhiveeri vestlus" at bounding box center [1178, 73] width 100 height 18
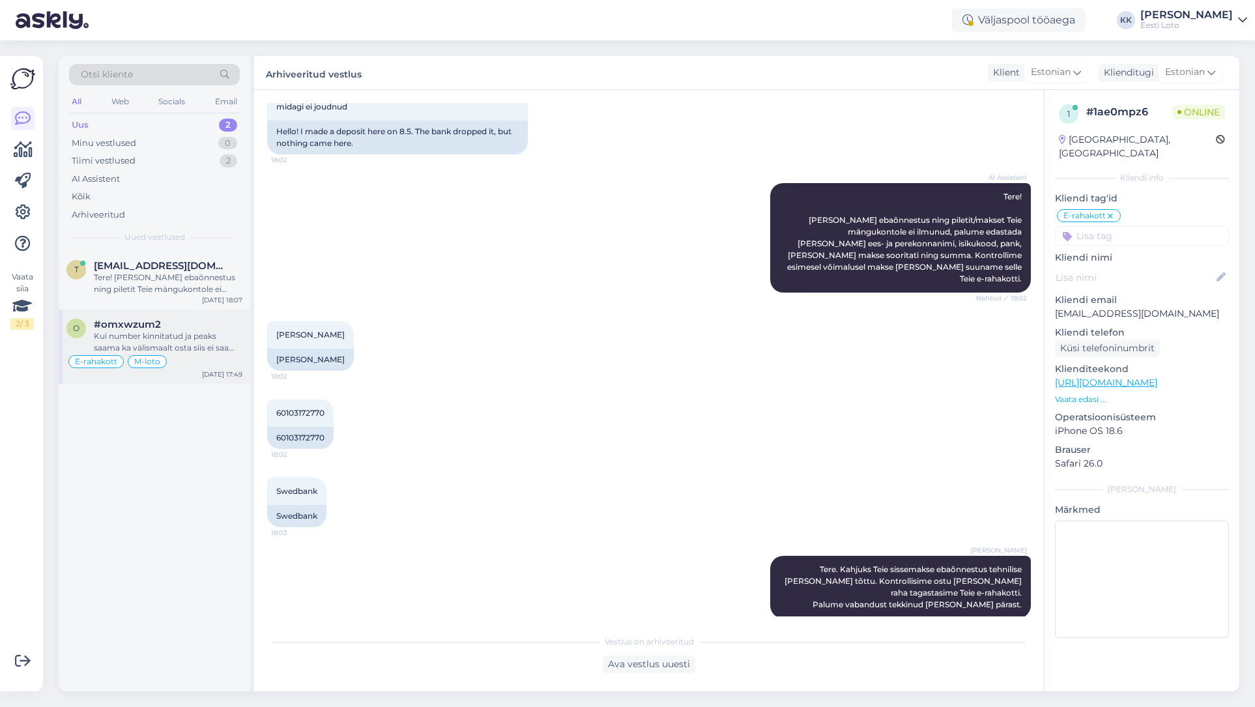
scroll to position [90, 0]
click at [134, 284] on div "Tere! [PERSON_NAME] ebaõnnestus ning piletit Teie mängukontole ei ilmunud, palu…" at bounding box center [168, 283] width 149 height 23
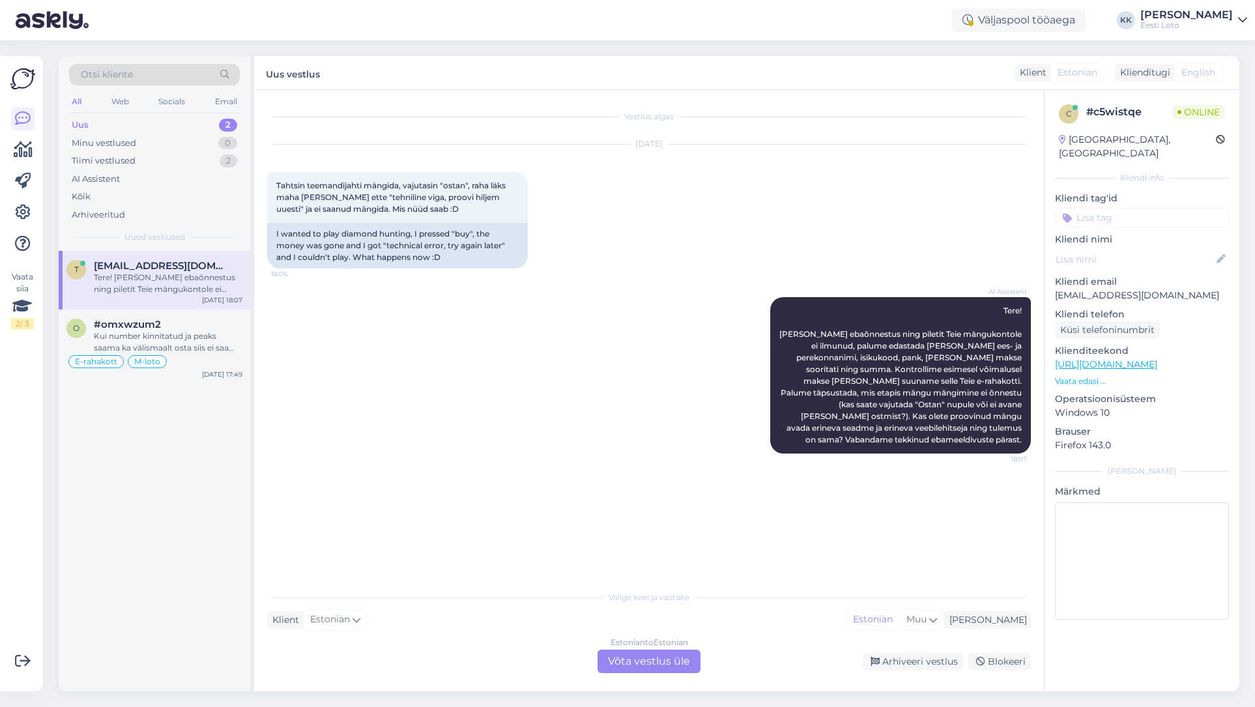
click at [1099, 289] on p "[EMAIL_ADDRESS][DOMAIN_NAME]" at bounding box center [1142, 296] width 174 height 14
click at [640, 664] on div "Estonian to Estonian Võta vestlus üle" at bounding box center [649, 661] width 103 height 23
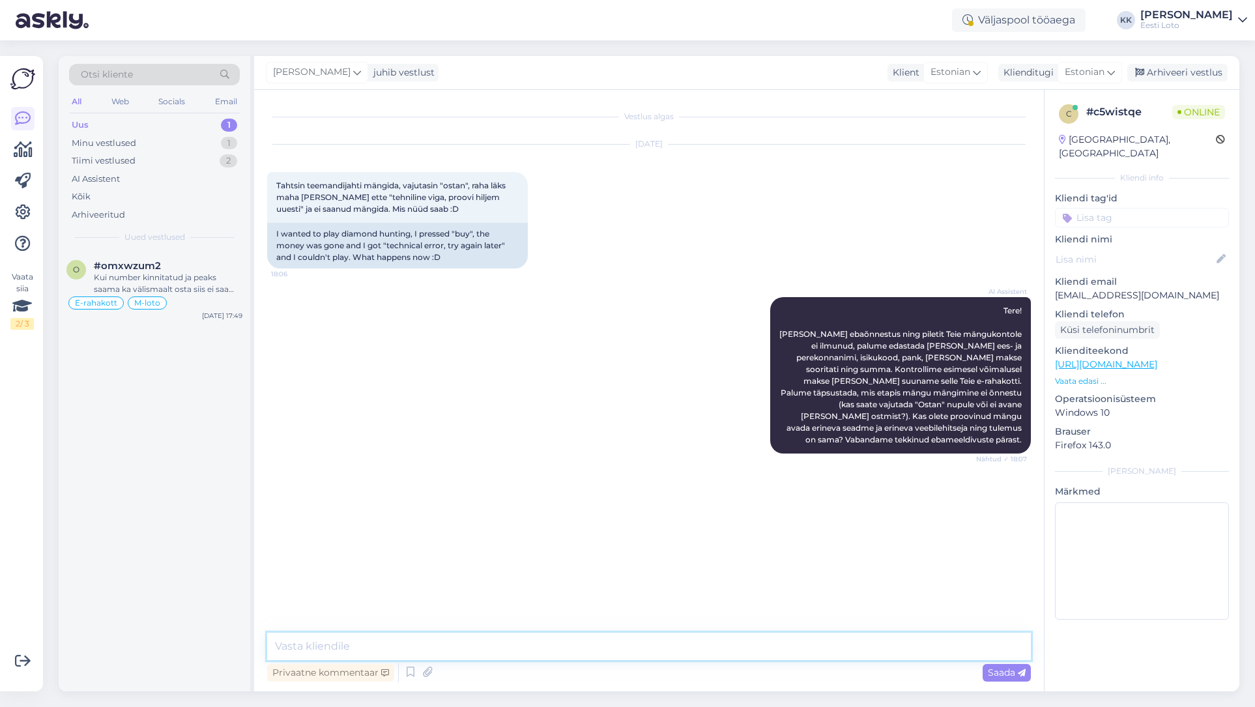
click at [521, 639] on textarea at bounding box center [649, 646] width 764 height 27
paste textarea "Teie E-kiirloterii pileti ostmisel ilmnes tehniline tõrge, mistõttu see tühista…"
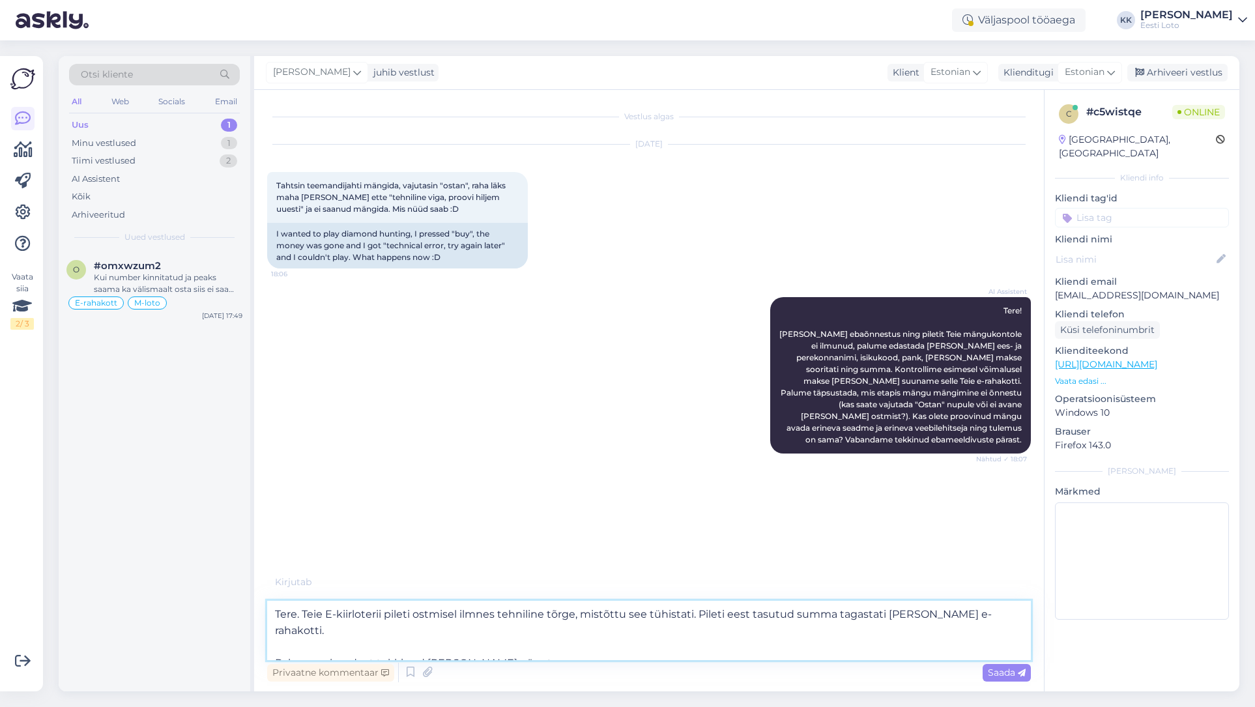
drag, startPoint x: 276, startPoint y: 648, endPoint x: 278, endPoint y: 654, distance: 6.6
click at [276, 648] on textarea "Tere. Teie E-kiirloterii pileti ostmisel ilmnes tehniline tõrge, mistõttu see t…" at bounding box center [649, 630] width 764 height 59
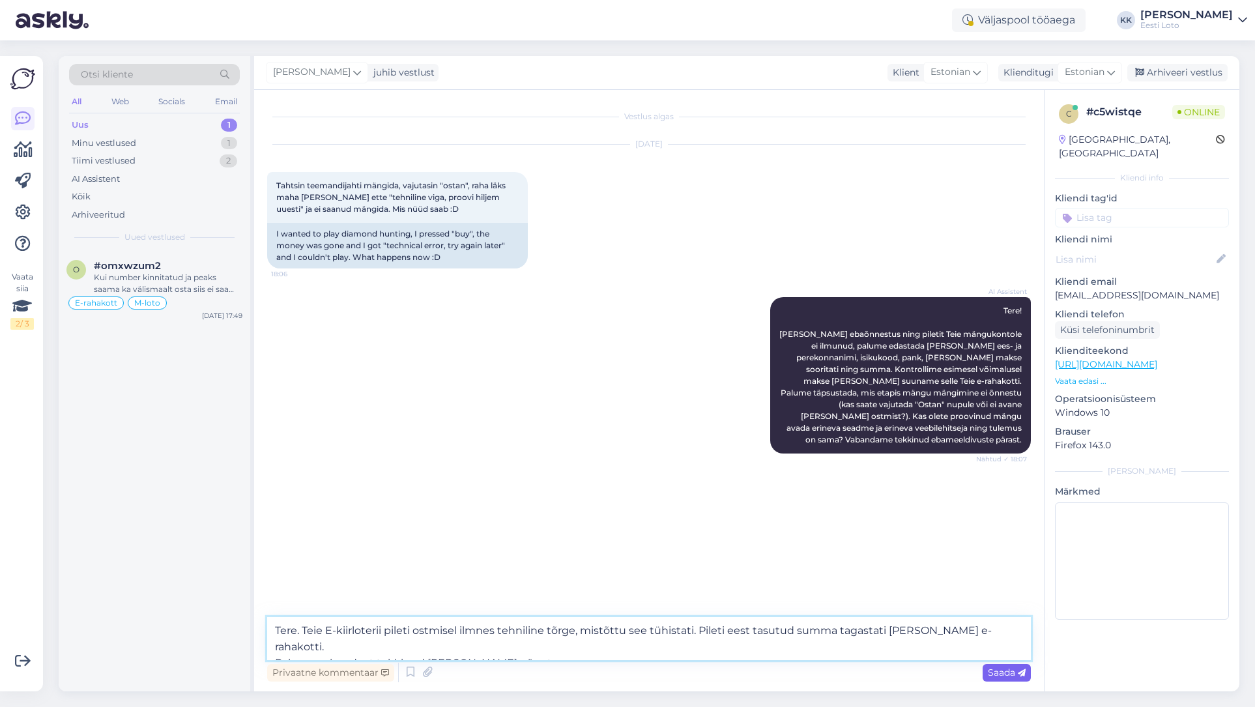
type textarea "Tere. Teie E-kiirloterii pileti ostmisel ilmnes tehniline tõrge, mistõttu see t…"
click at [995, 671] on span "Saada" at bounding box center [1007, 673] width 38 height 12
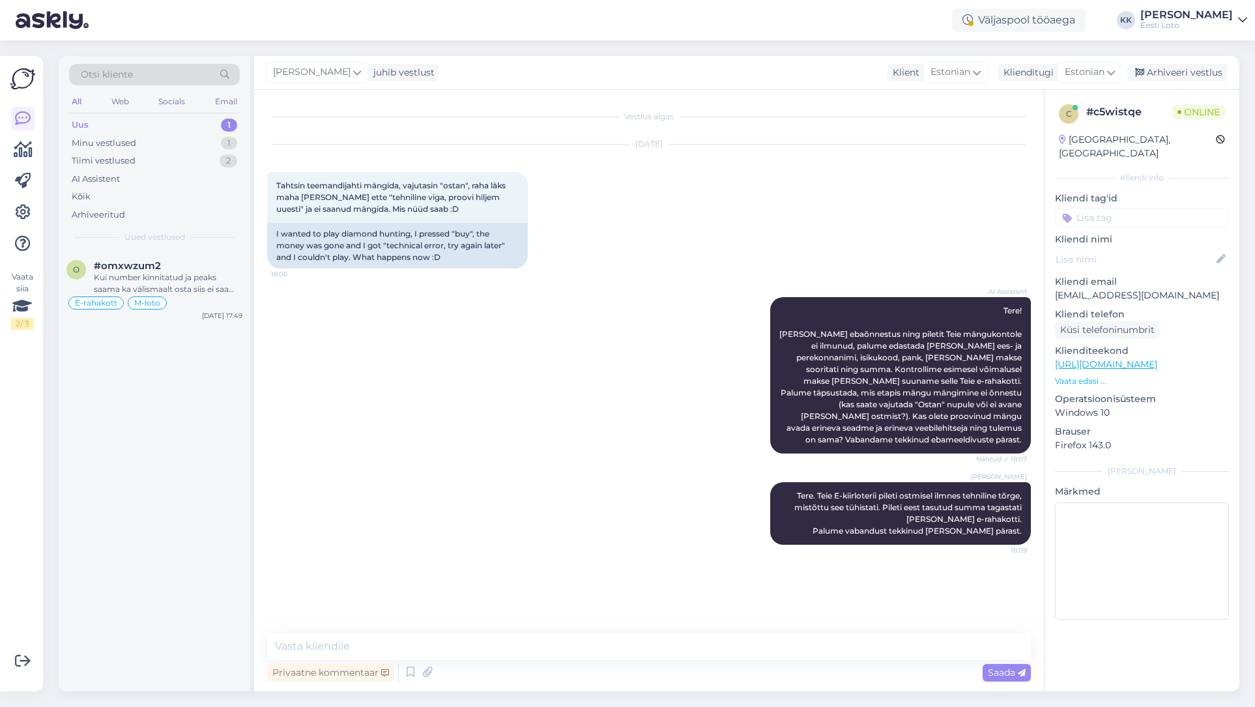
click at [1149, 208] on input at bounding box center [1142, 218] width 174 height 20
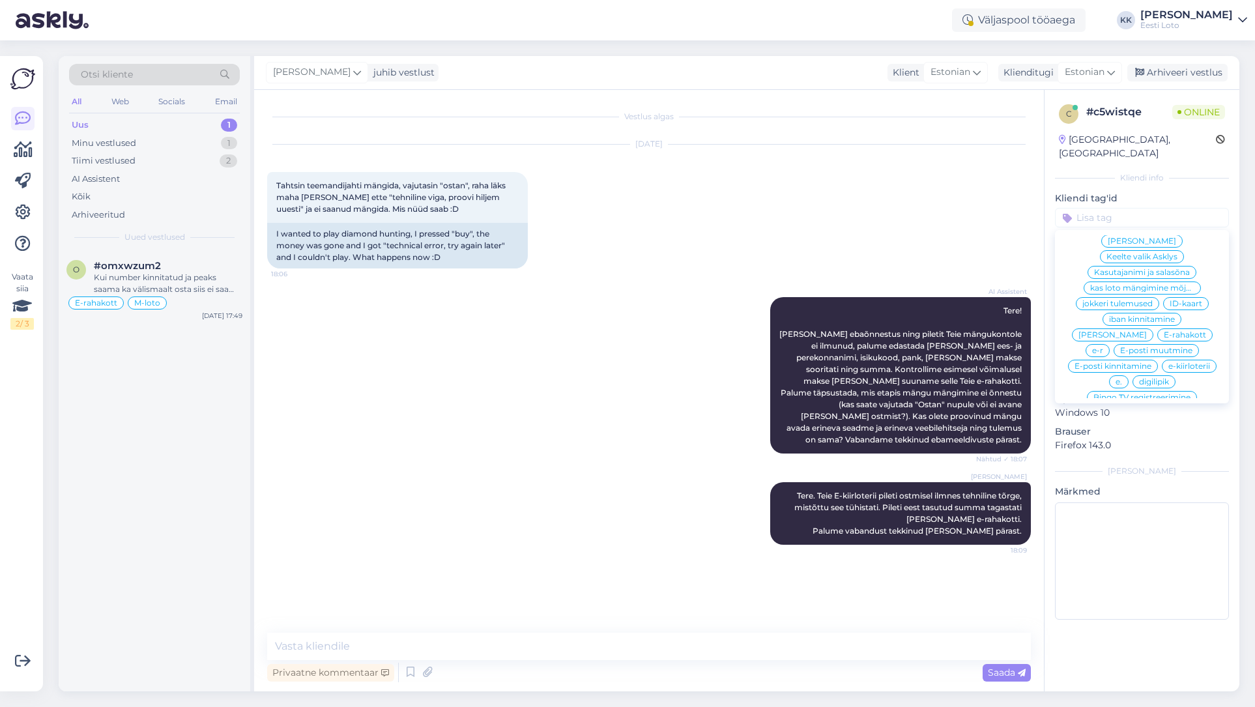
click at [1195, 362] on span "e-kiirloterii" at bounding box center [1190, 366] width 42 height 8
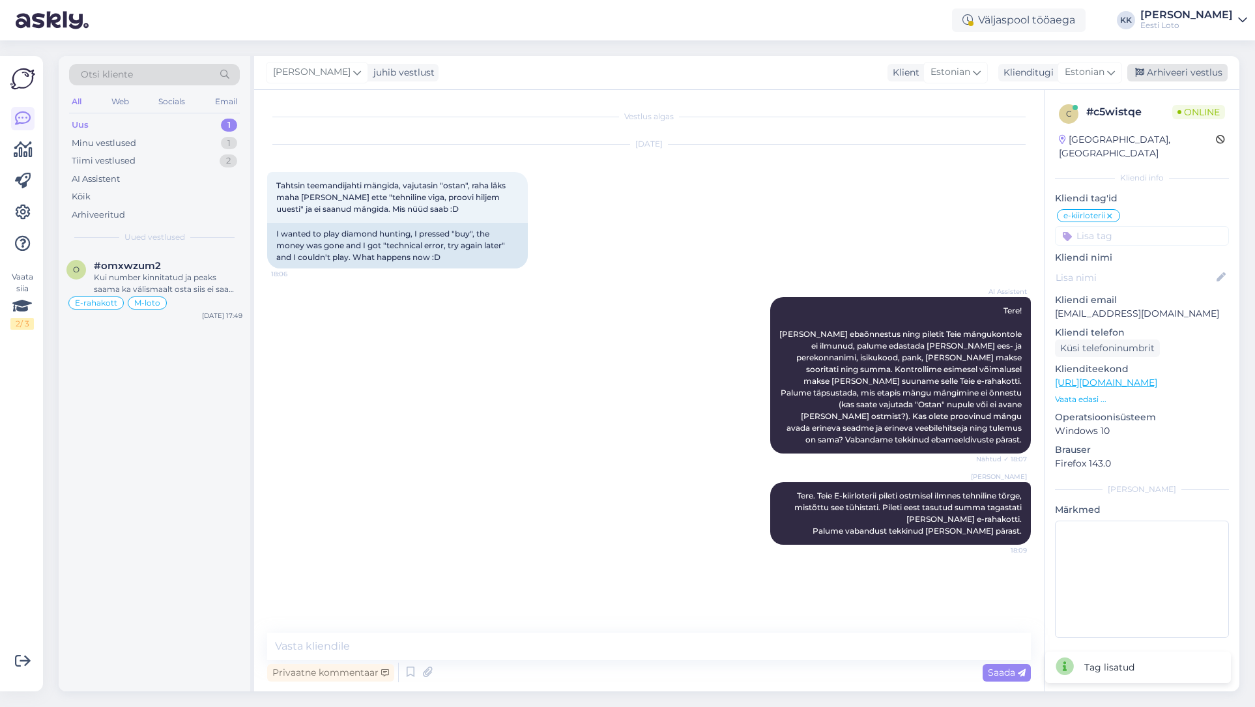
click at [1178, 76] on div "Arhiveeri vestlus" at bounding box center [1178, 73] width 100 height 18
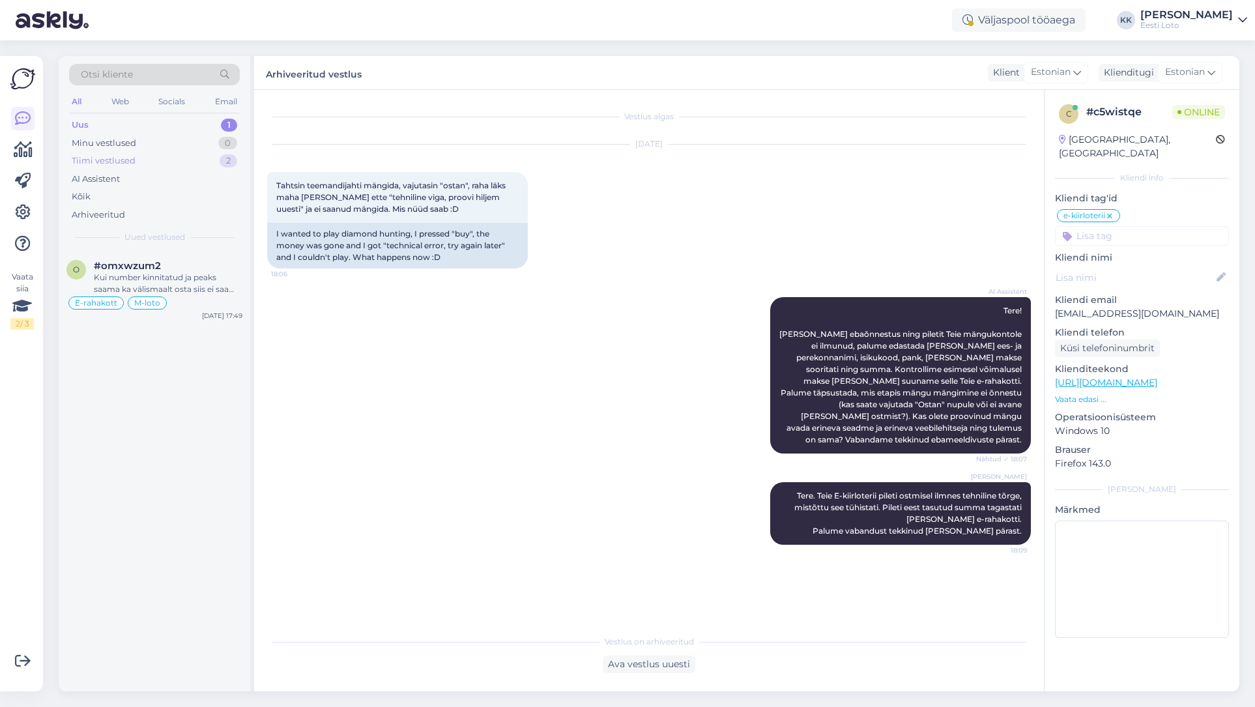
click at [124, 164] on div "Tiimi vestlused" at bounding box center [104, 160] width 64 height 13
click at [151, 287] on div "Bingo loto müük sulgub [PERSON_NAME] 18:00, Vikinglotto müük [PERSON_NAME] 19:0…" at bounding box center [168, 283] width 149 height 23
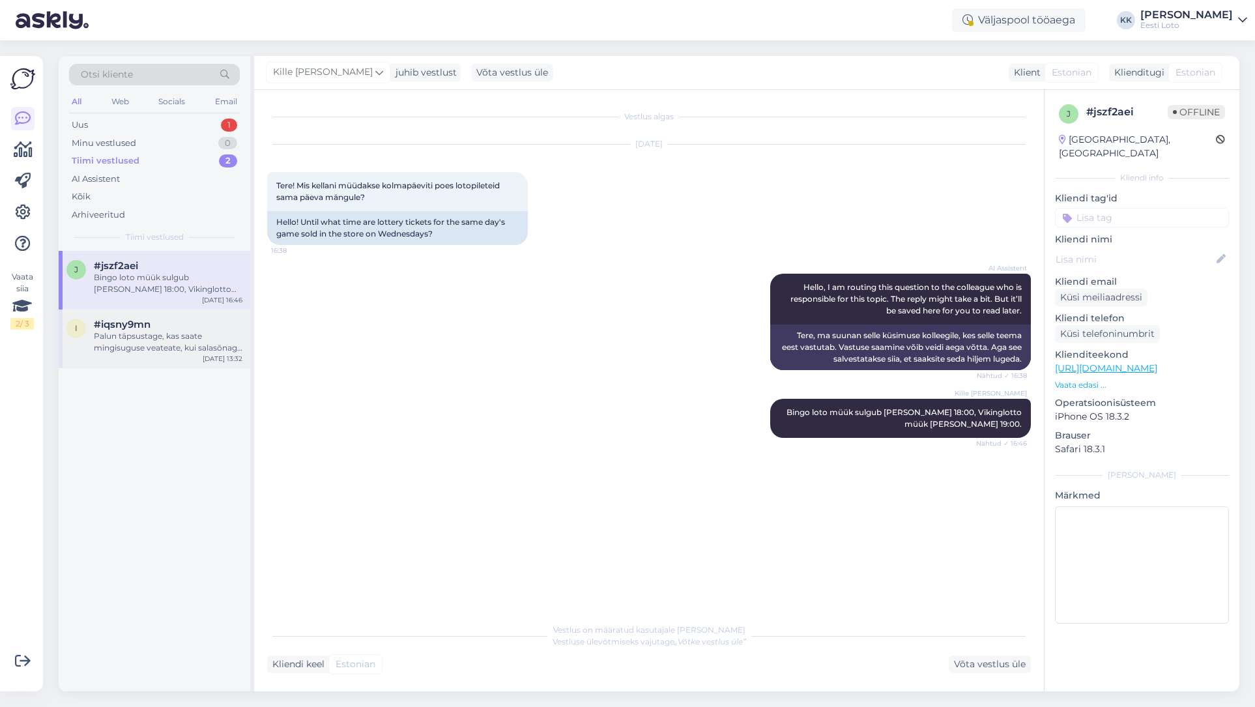
click at [149, 340] on div "Palun täpsustage, kas saate mingisuguse veateate, kui salasõnaga sisse logite?" at bounding box center [168, 341] width 149 height 23
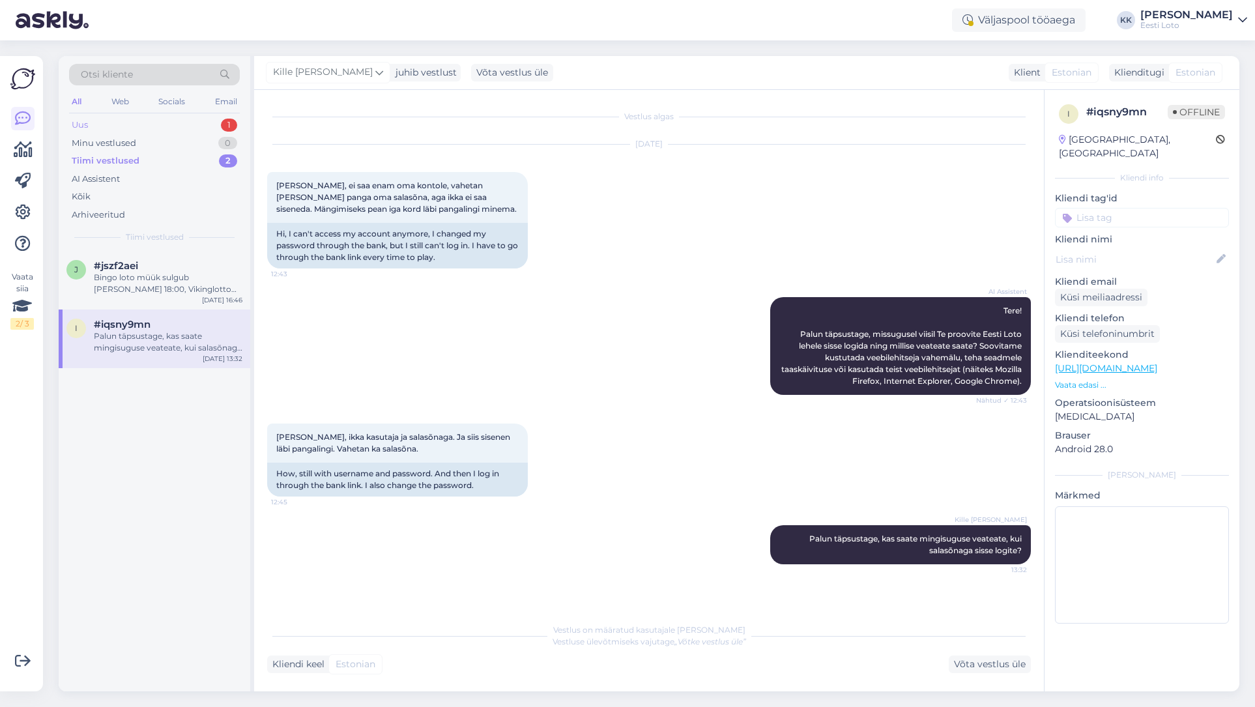
click at [117, 126] on div "Uus 1" at bounding box center [154, 125] width 171 height 18
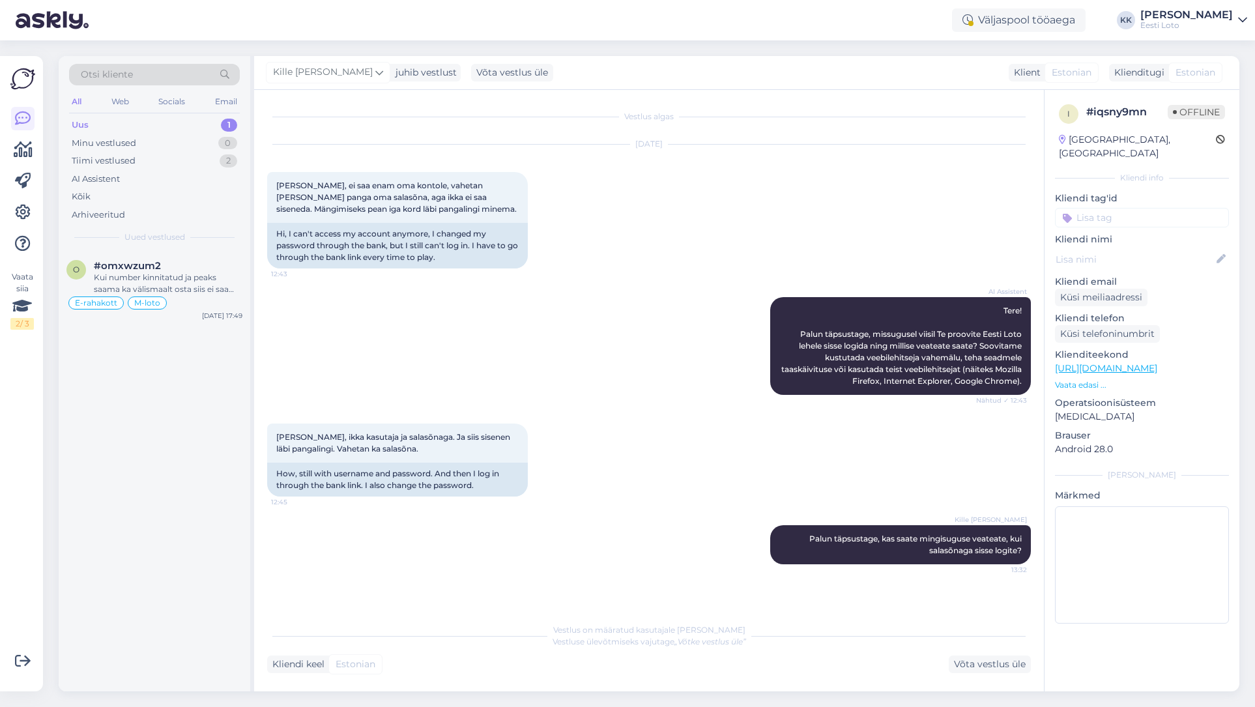
click at [139, 119] on div "Uus 1" at bounding box center [154, 125] width 171 height 18
click at [183, 281] on div "aga nüüd korras , laekus raha kontole ,tänud" at bounding box center [168, 283] width 149 height 23
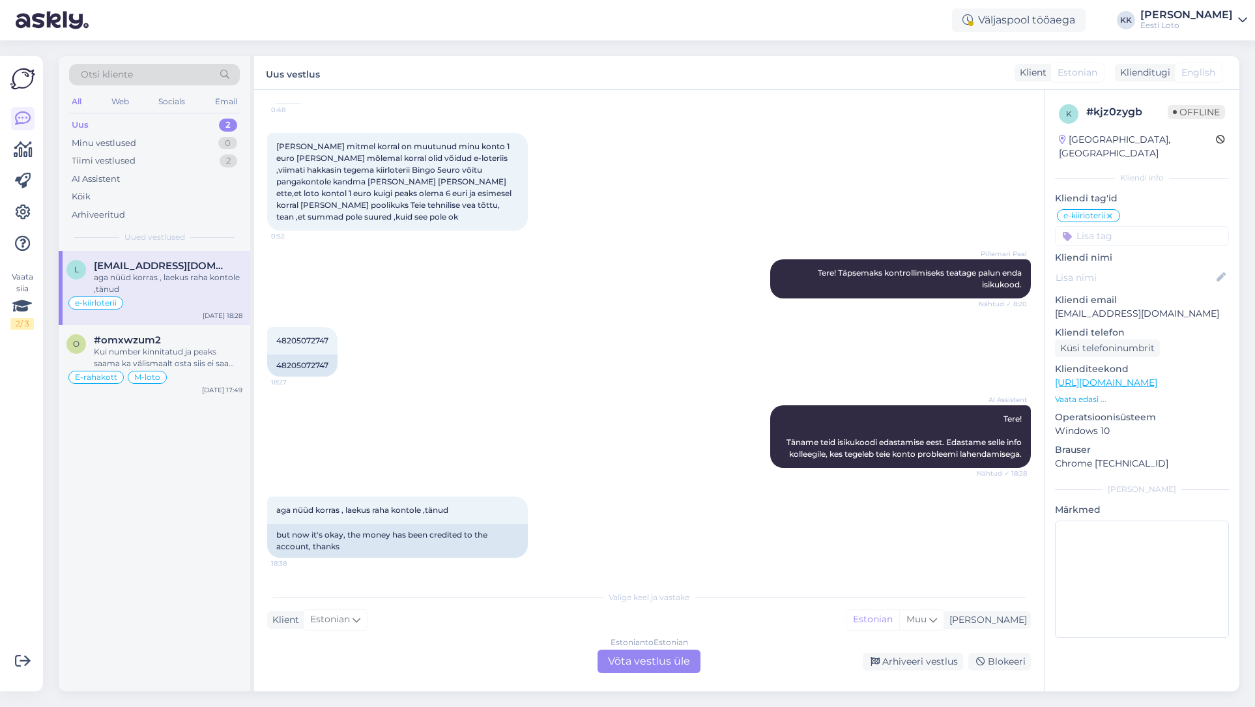
scroll to position [95, 0]
click at [932, 658] on div "Arhiveeri vestlus" at bounding box center [913, 662] width 100 height 18
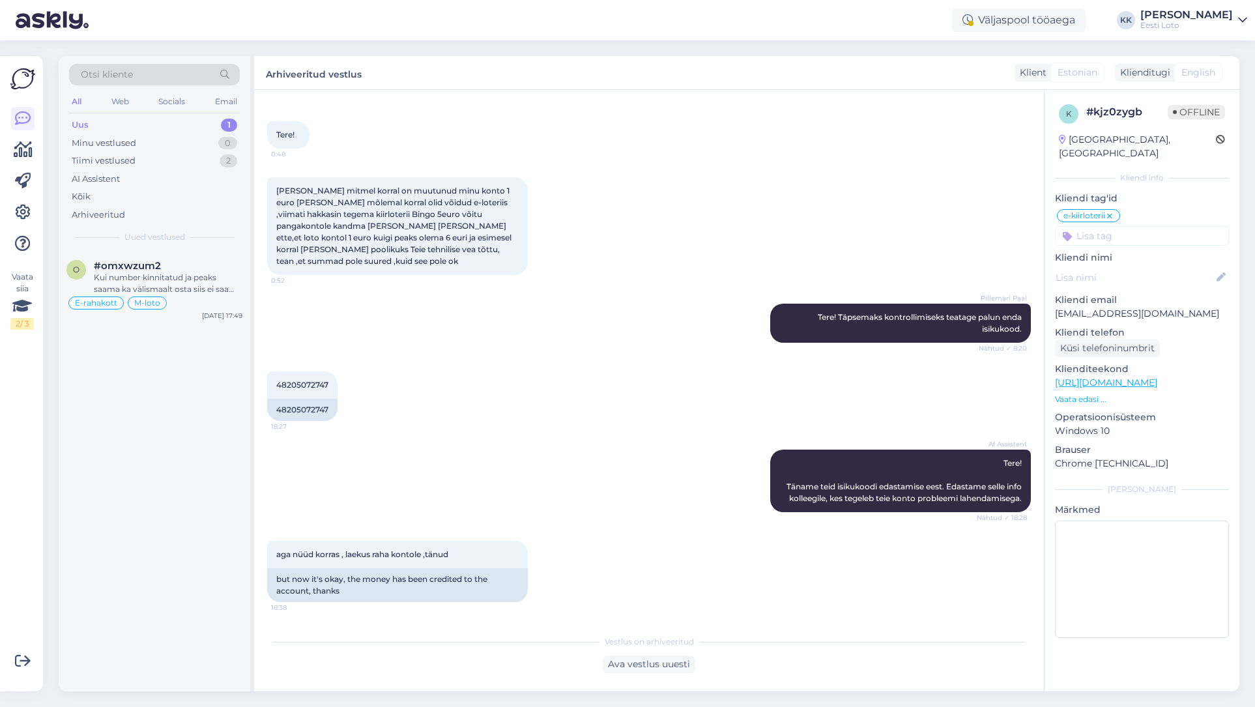
click at [142, 119] on div "Uus 1" at bounding box center [154, 125] width 171 height 18
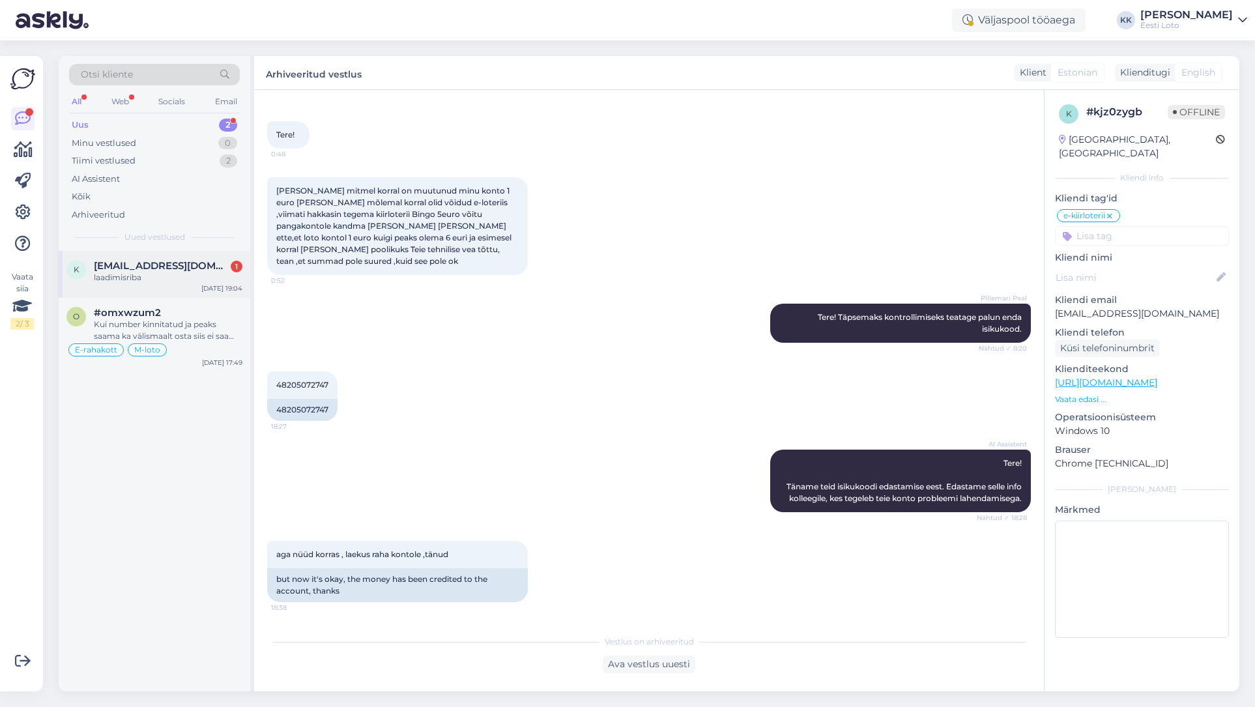
click at [166, 261] on span "[EMAIL_ADDRESS][DOMAIN_NAME]" at bounding box center [162, 266] width 136 height 12
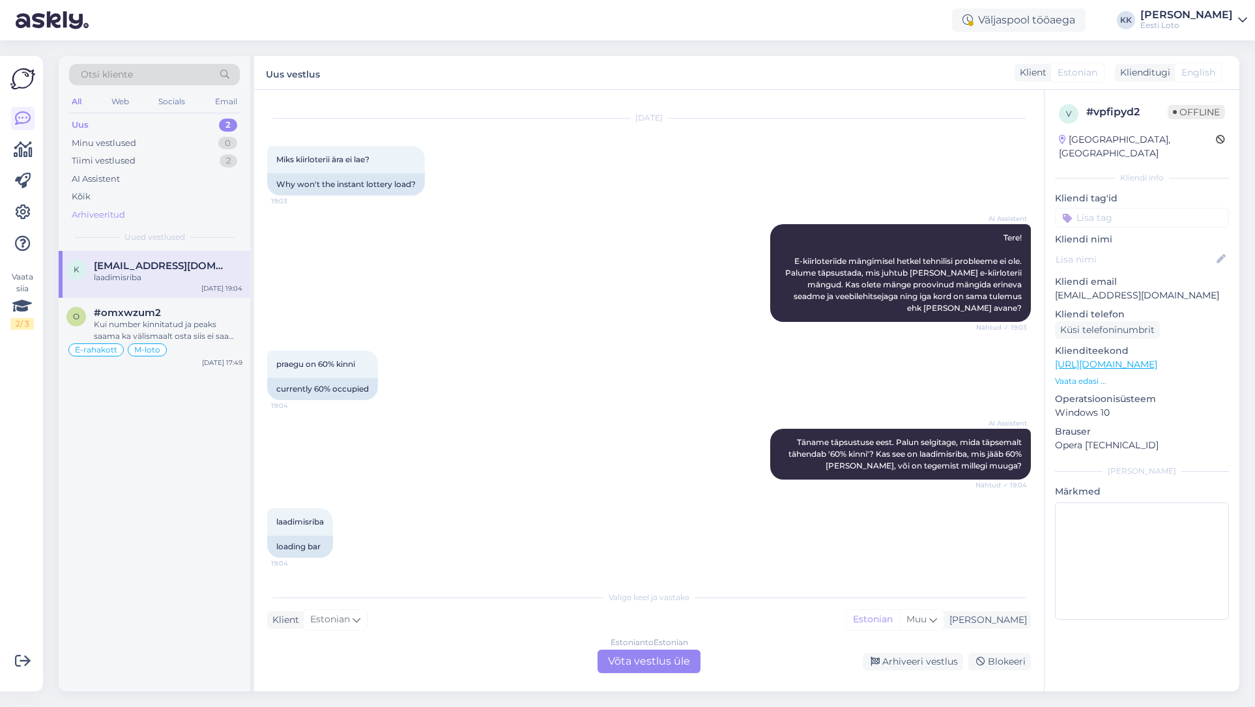
click at [89, 211] on div "Arhiveeritud" at bounding box center [98, 215] width 53 height 13
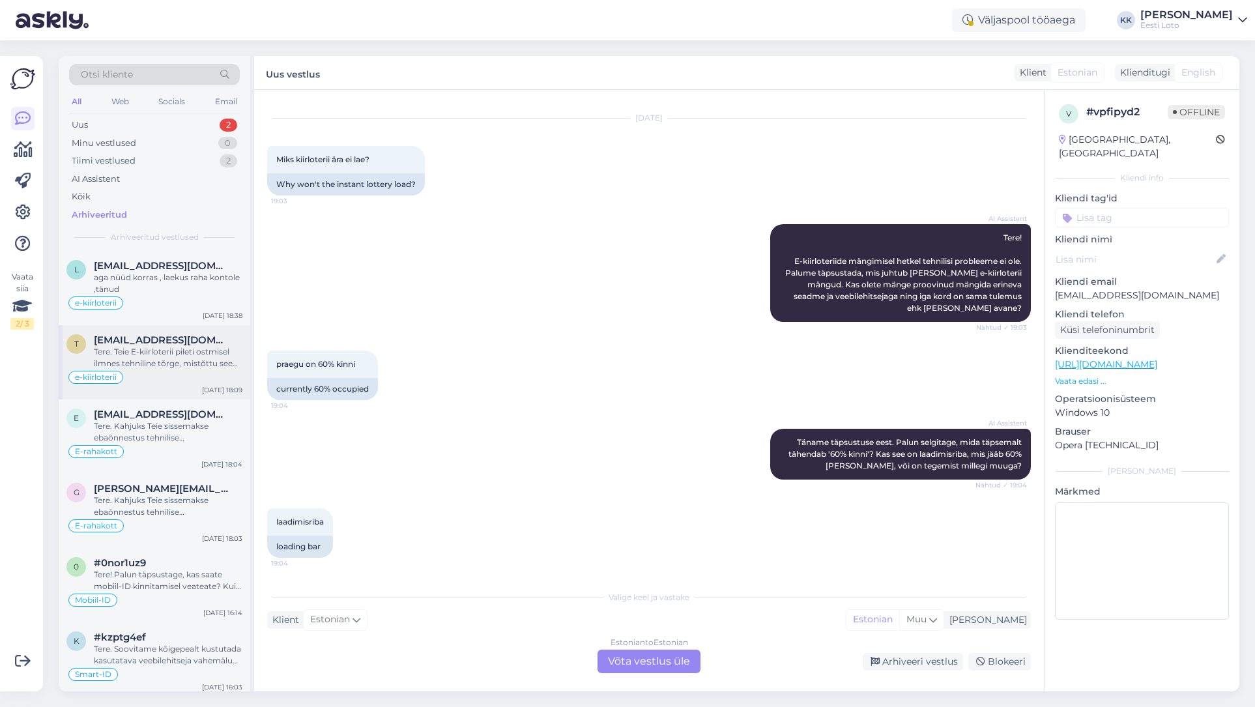
click at [183, 362] on div "Tere. Teie E-kiirloterii pileti ostmisel ilmnes tehniline tõrge, mistõttu see t…" at bounding box center [168, 357] width 149 height 23
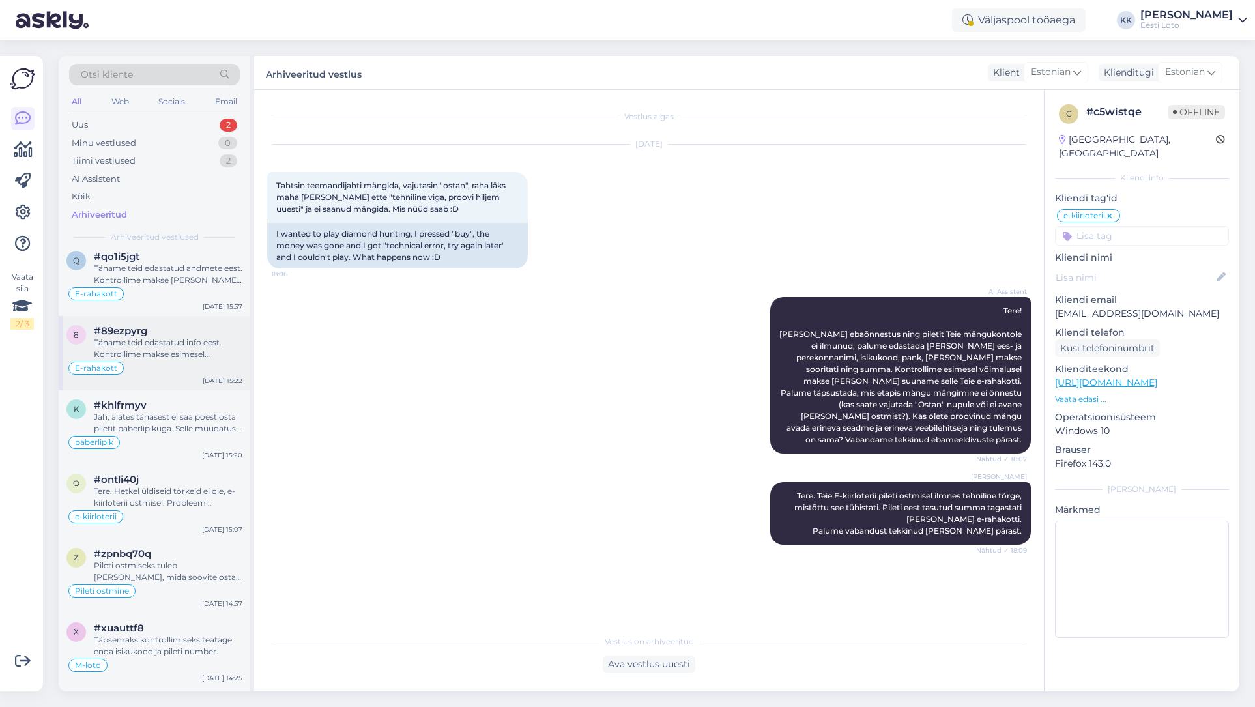
scroll to position [562, 0]
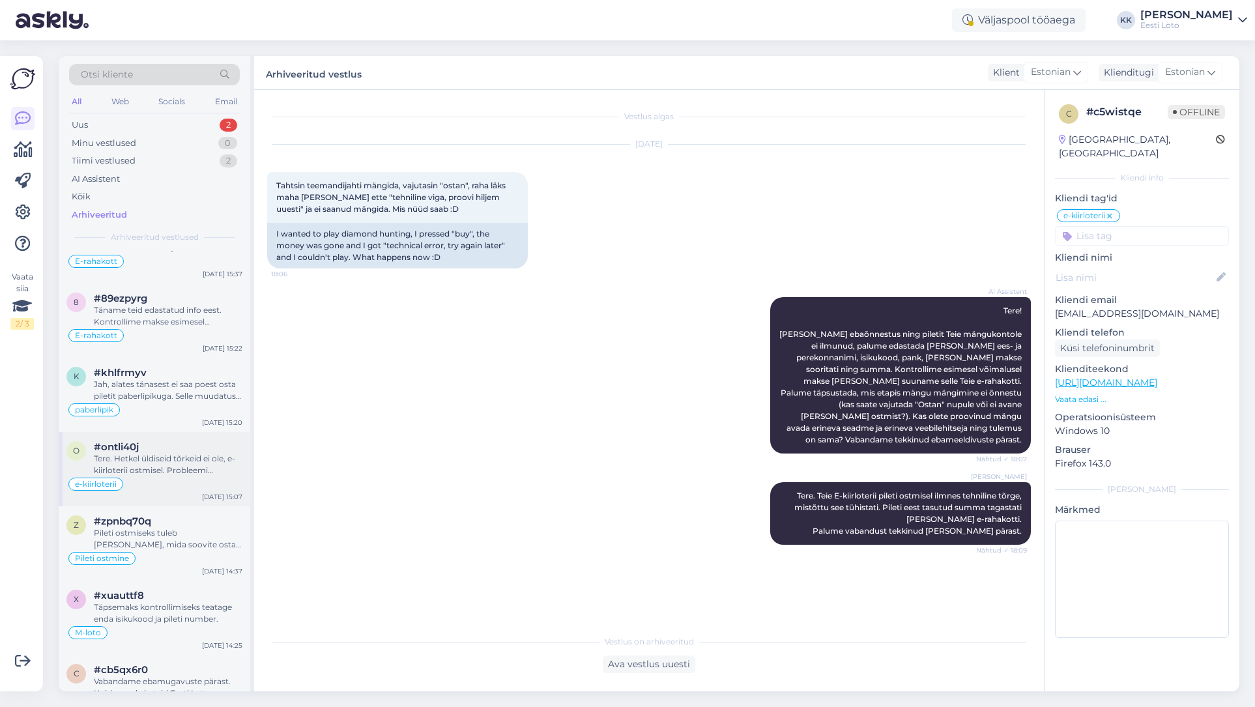
click at [173, 463] on div "Tere. Hetkel üldiseid tõrkeid ei ole, e-kiirloterii ostmisel. Probleemi lahenda…" at bounding box center [168, 464] width 149 height 23
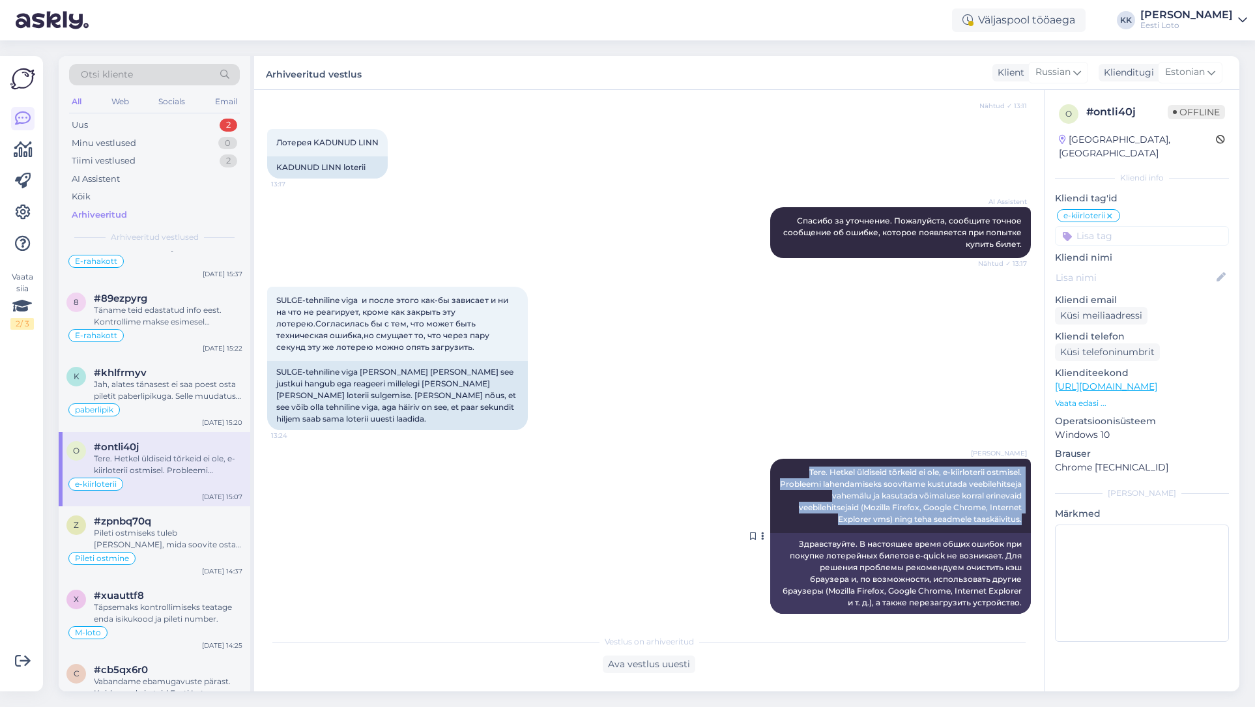
drag, startPoint x: 806, startPoint y: 460, endPoint x: 995, endPoint y: 518, distance: 197.7
click at [995, 518] on div "[PERSON_NAME] Tere. Hetkel üldiseid tõrkeid ei ole, e-kiirloterii ostmisel. Pro…" at bounding box center [900, 496] width 261 height 74
copy span "Tere. Hetkel üldiseid tõrkeid ei ole, e-kiirloterii ostmisel. Probleemi lahenda…"
click at [100, 119] on div "Uus 2" at bounding box center [154, 125] width 171 height 18
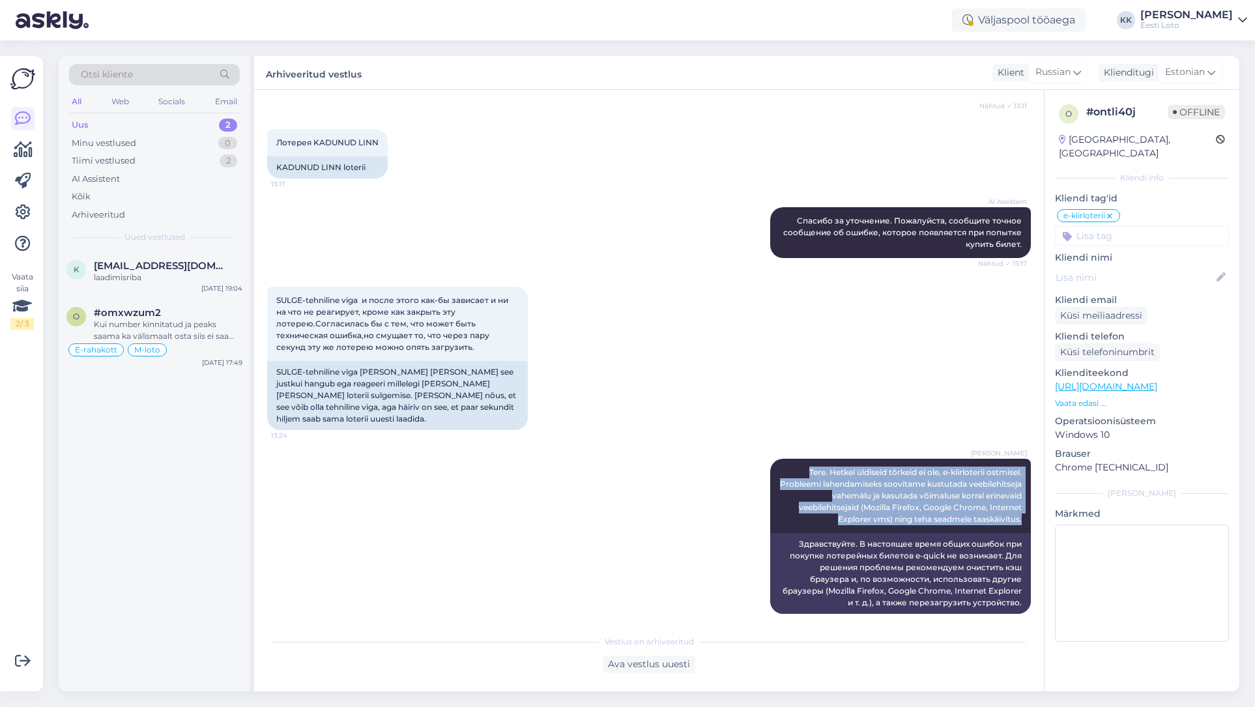
scroll to position [0, 0]
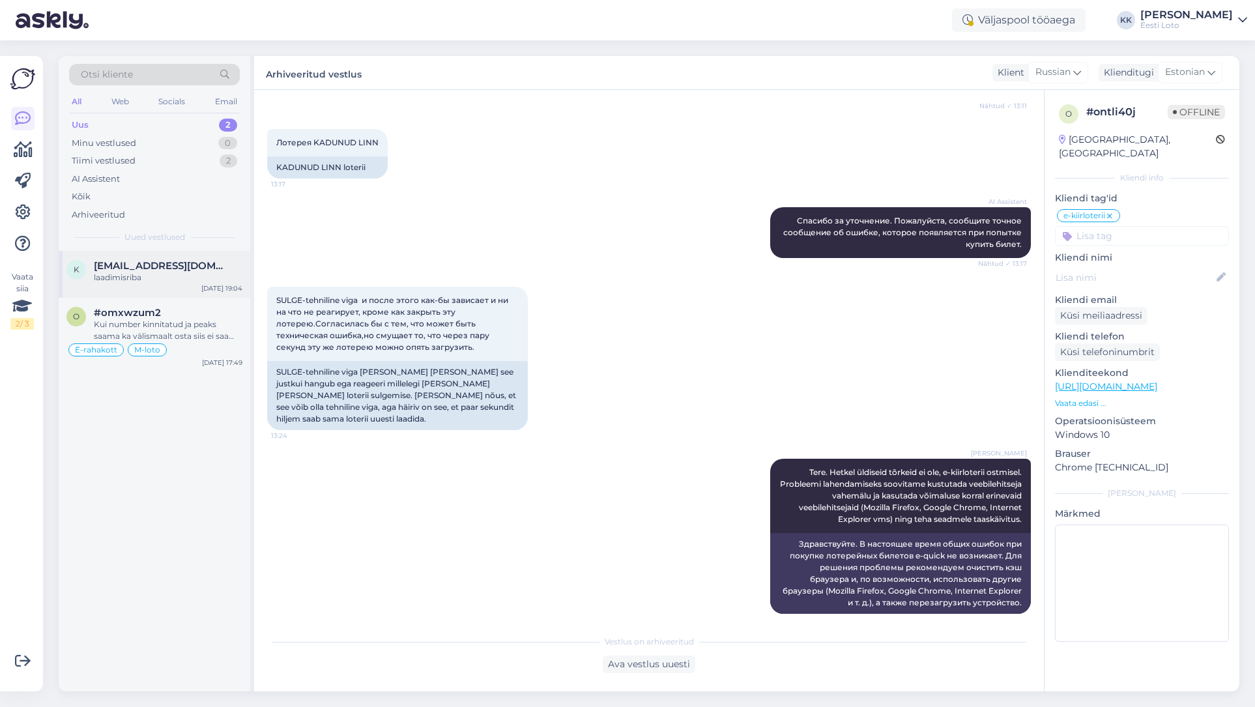
click at [171, 282] on div "laadimisriba" at bounding box center [168, 278] width 149 height 12
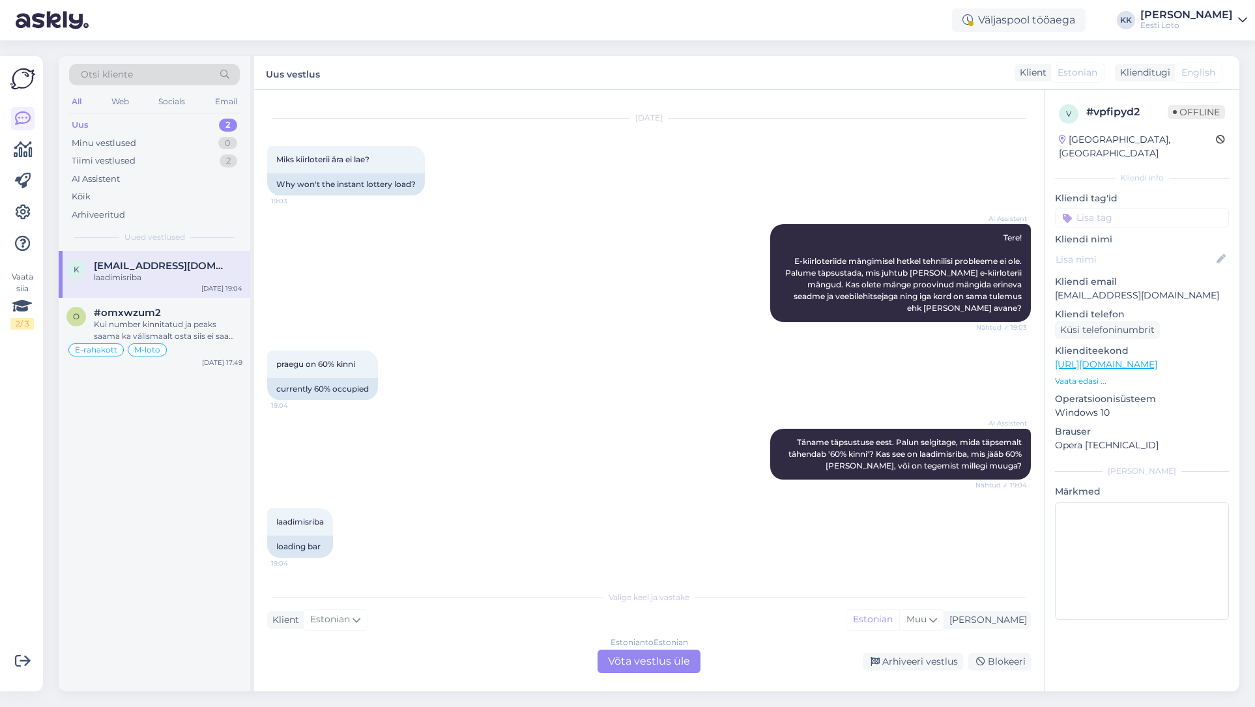
click at [635, 659] on div "Estonian to Estonian Võta vestlus üle" at bounding box center [649, 661] width 103 height 23
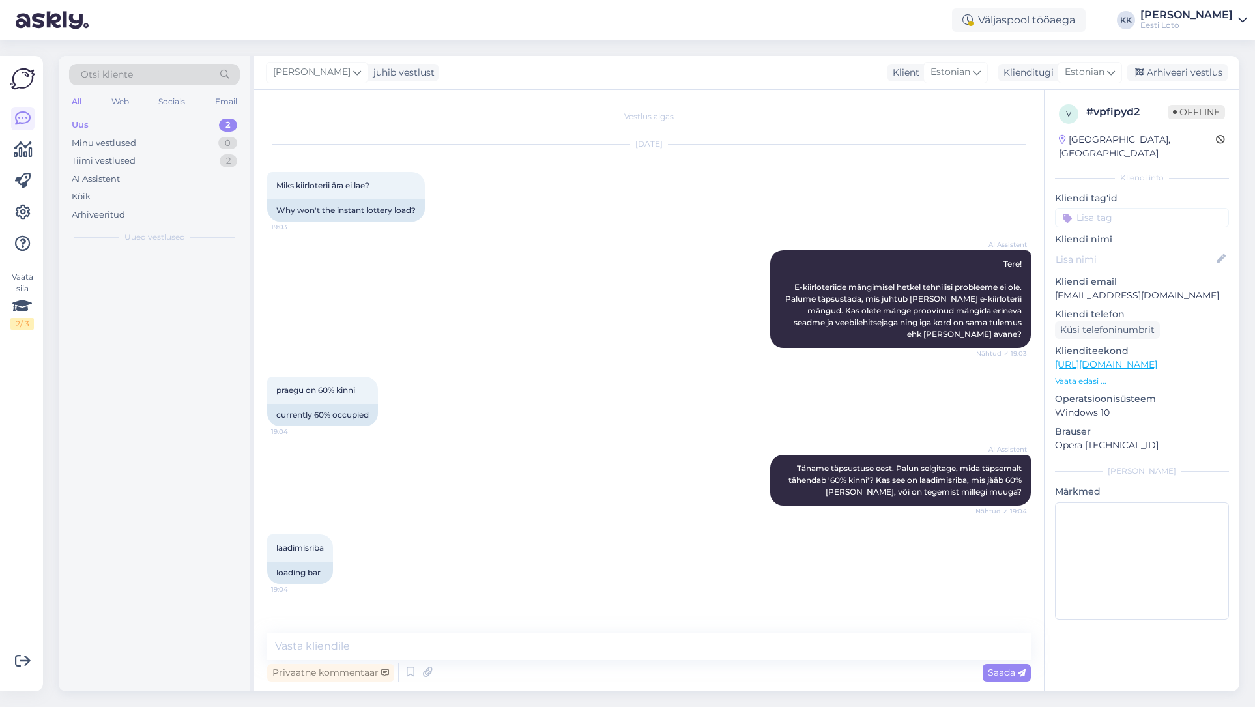
scroll to position [0, 0]
click at [426, 642] on textarea at bounding box center [649, 646] width 764 height 27
paste textarea "Tere. Hetkel üldiseid tõrkeid ei ole, e-kiirloterii ostmisel. Probleemi lahenda…"
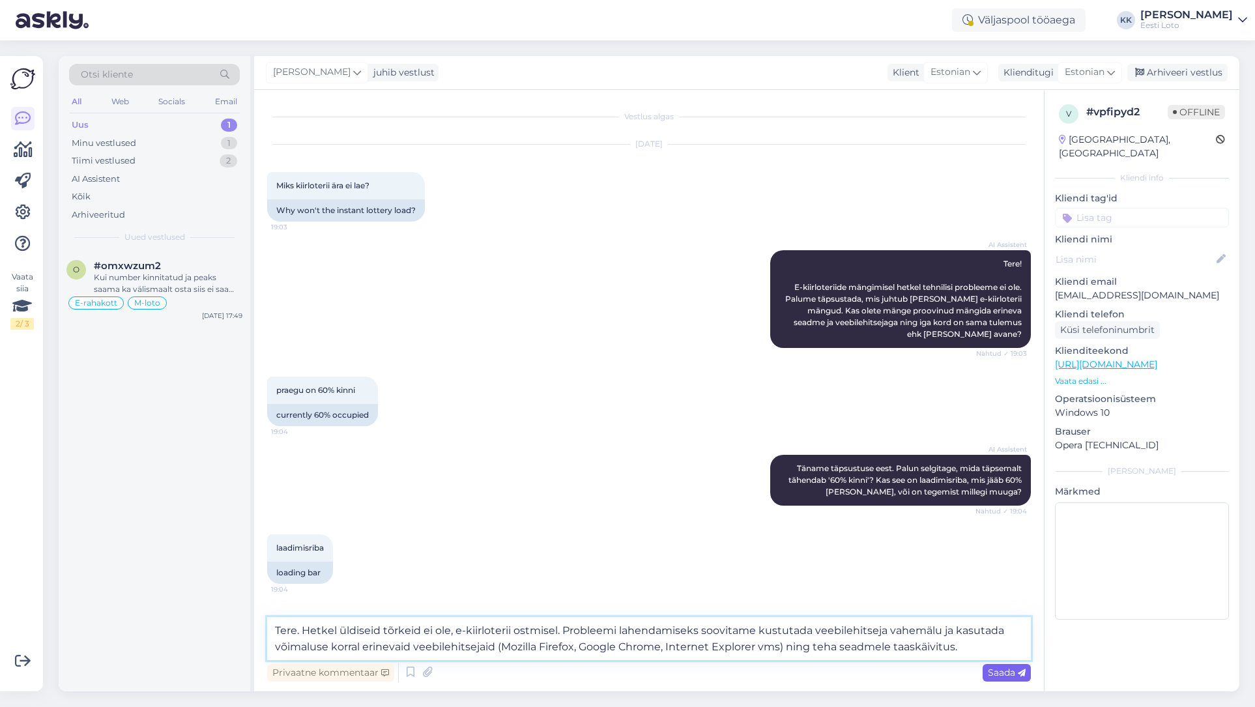
type textarea "Tere. Hetkel üldiseid tõrkeid ei ole, e-kiirloterii ostmisel. Probleemi lahenda…"
click at [1000, 669] on span "Saada" at bounding box center [1007, 673] width 38 height 12
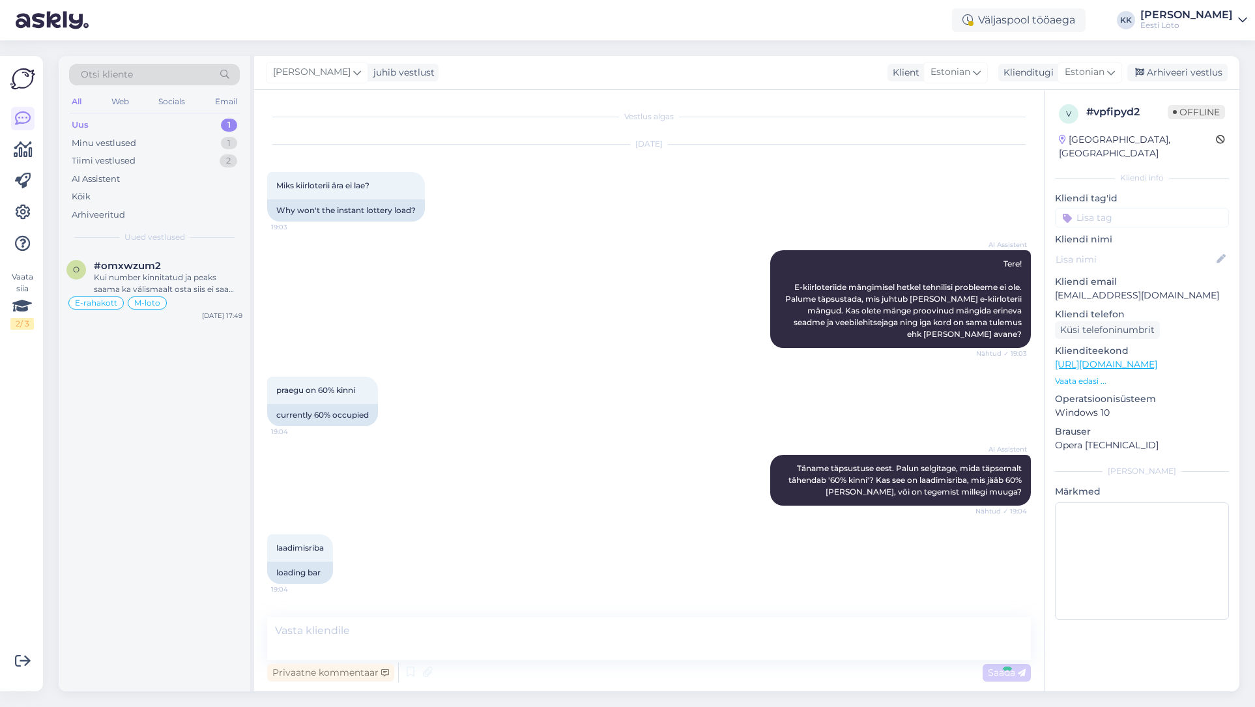
scroll to position [80, 0]
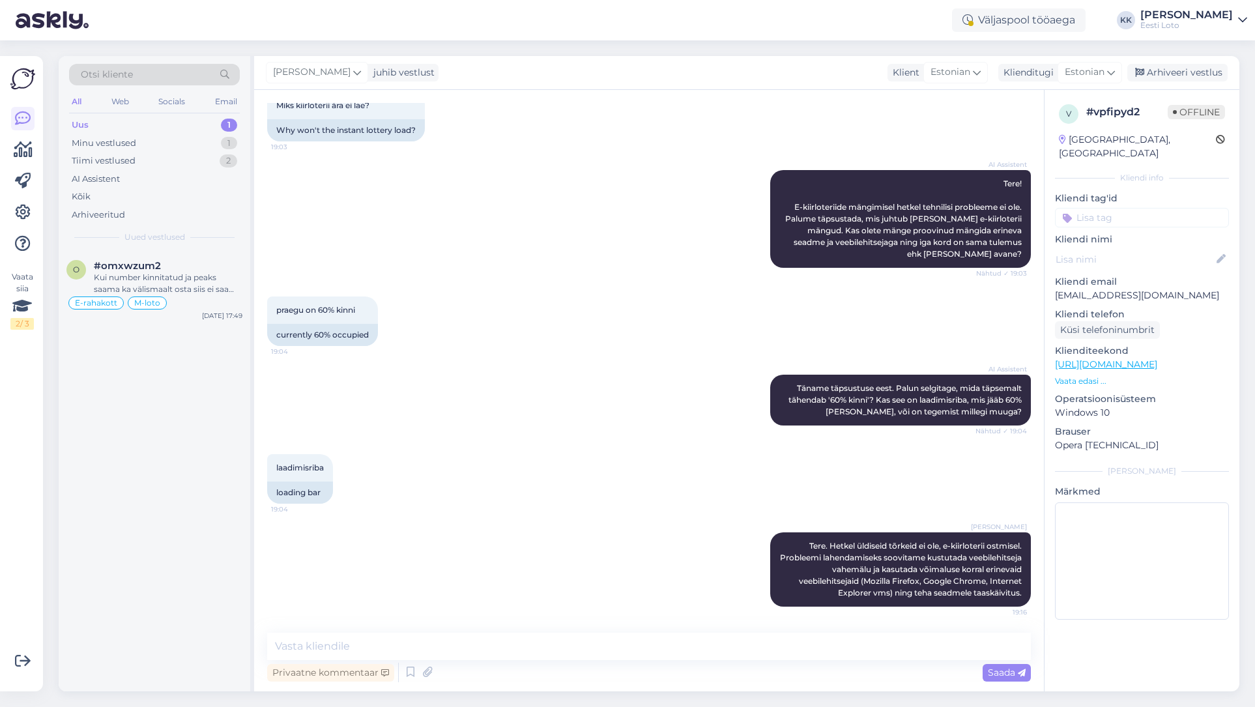
click at [1158, 208] on input at bounding box center [1142, 218] width 174 height 20
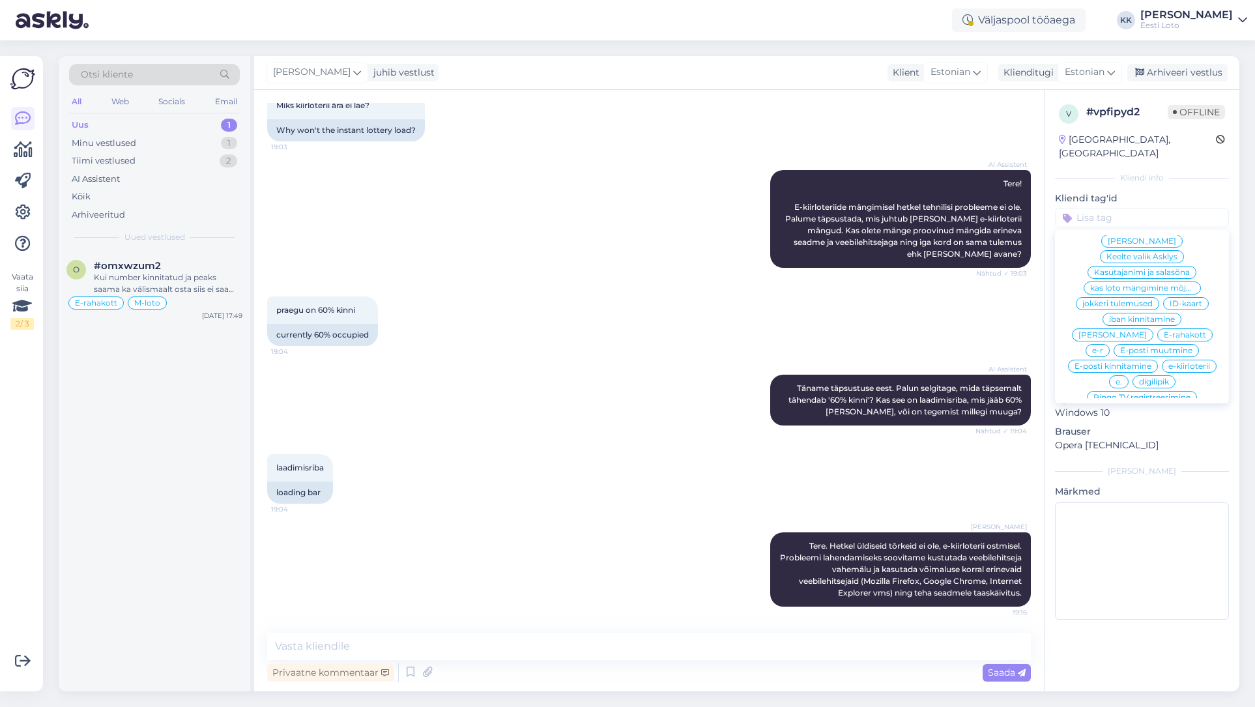
click at [1189, 362] on span "e-kiirloterii" at bounding box center [1190, 366] width 42 height 8
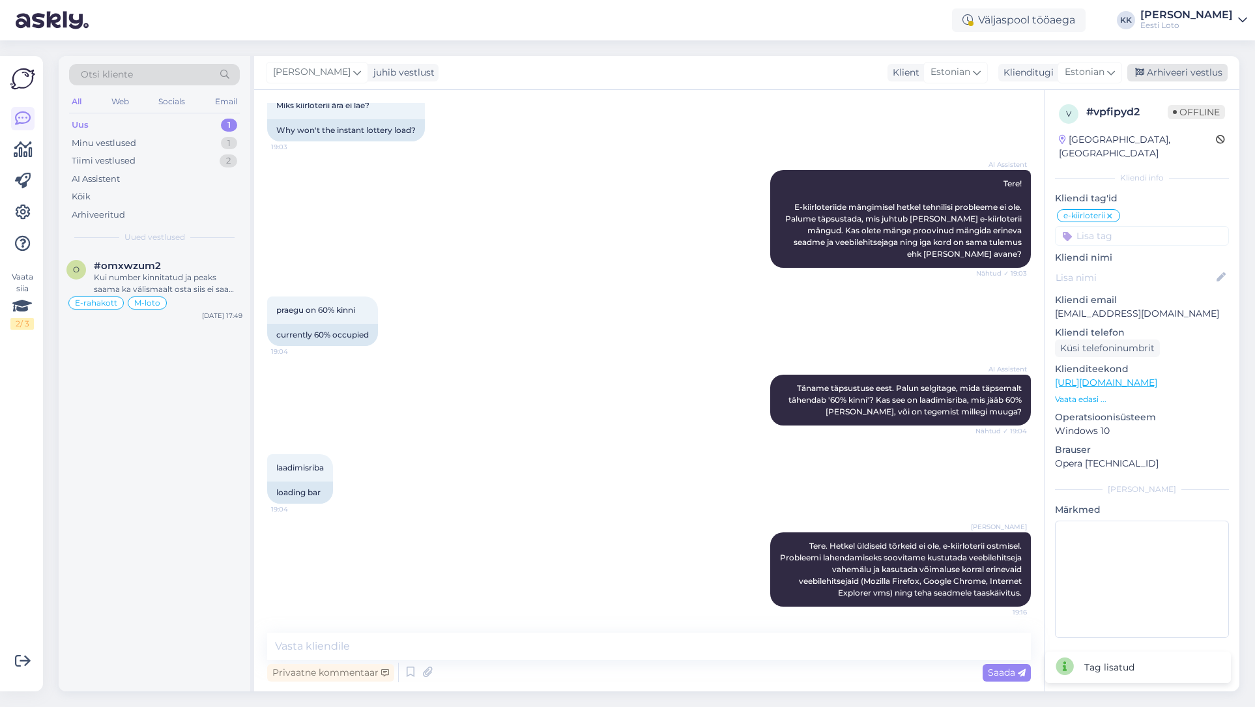
click at [1190, 71] on div "Arhiveeri vestlus" at bounding box center [1178, 73] width 100 height 18
click at [136, 129] on div "Uus 1" at bounding box center [154, 125] width 171 height 18
click at [135, 122] on div "Uus 1" at bounding box center [154, 125] width 171 height 18
